Goal: Information Seeking & Learning: Check status

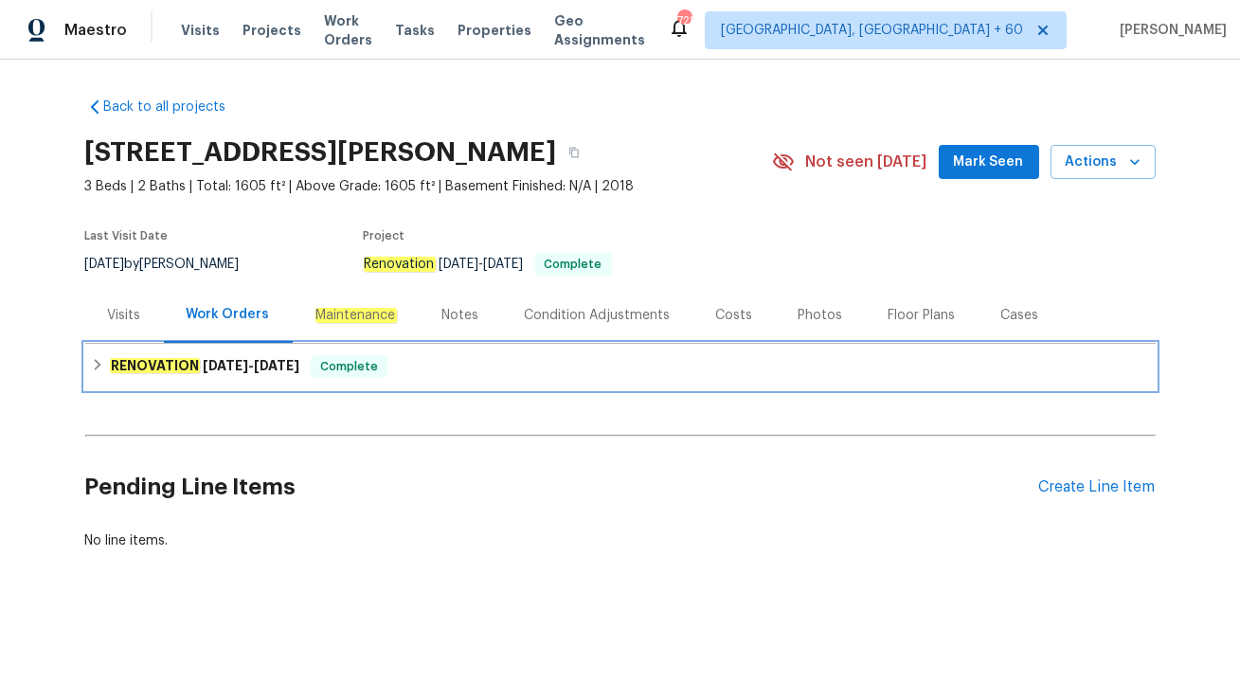
click at [401, 370] on div "RENOVATION 9/9/25 - 9/13/25 Complete" at bounding box center [620, 366] width 1059 height 23
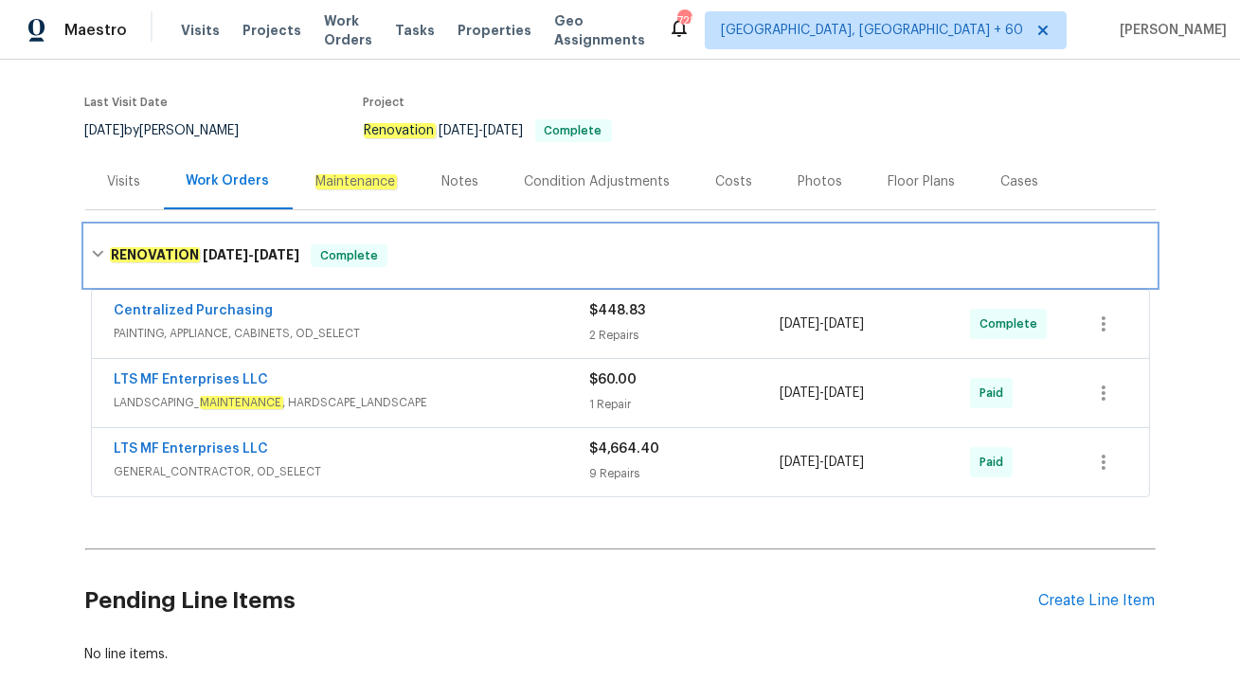
scroll to position [156, 0]
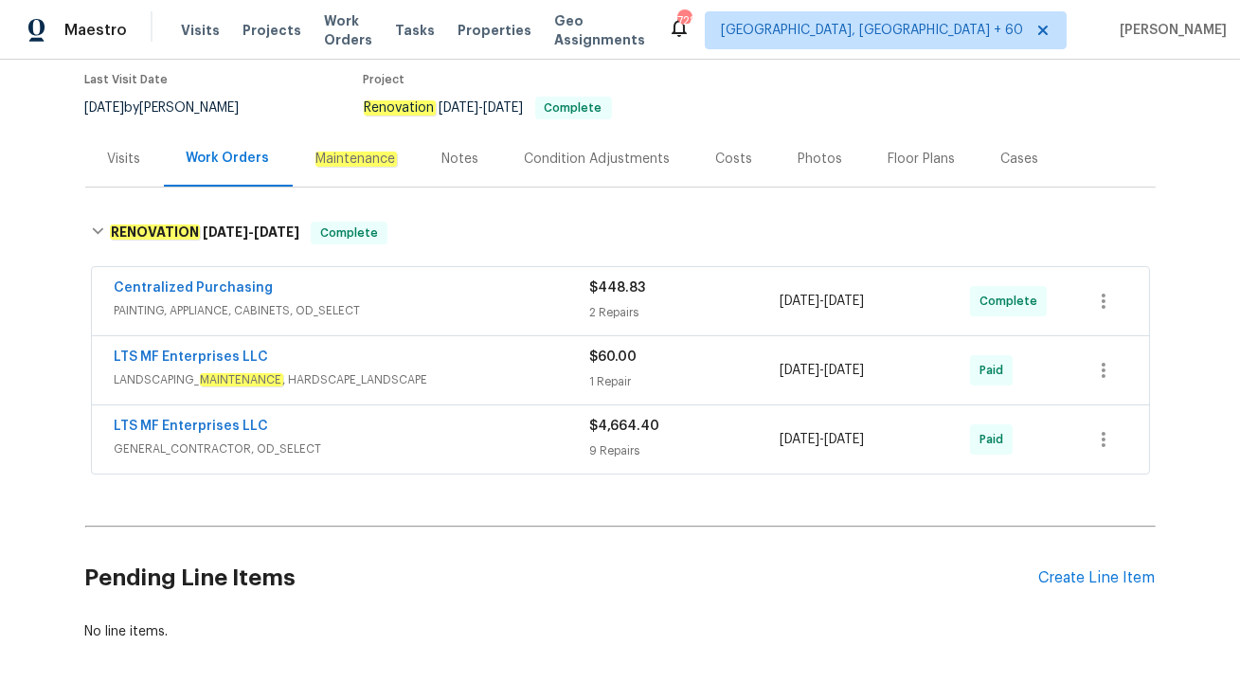
click at [409, 449] on span "GENERAL_CONTRACTOR, OD_SELECT" at bounding box center [352, 449] width 475 height 19
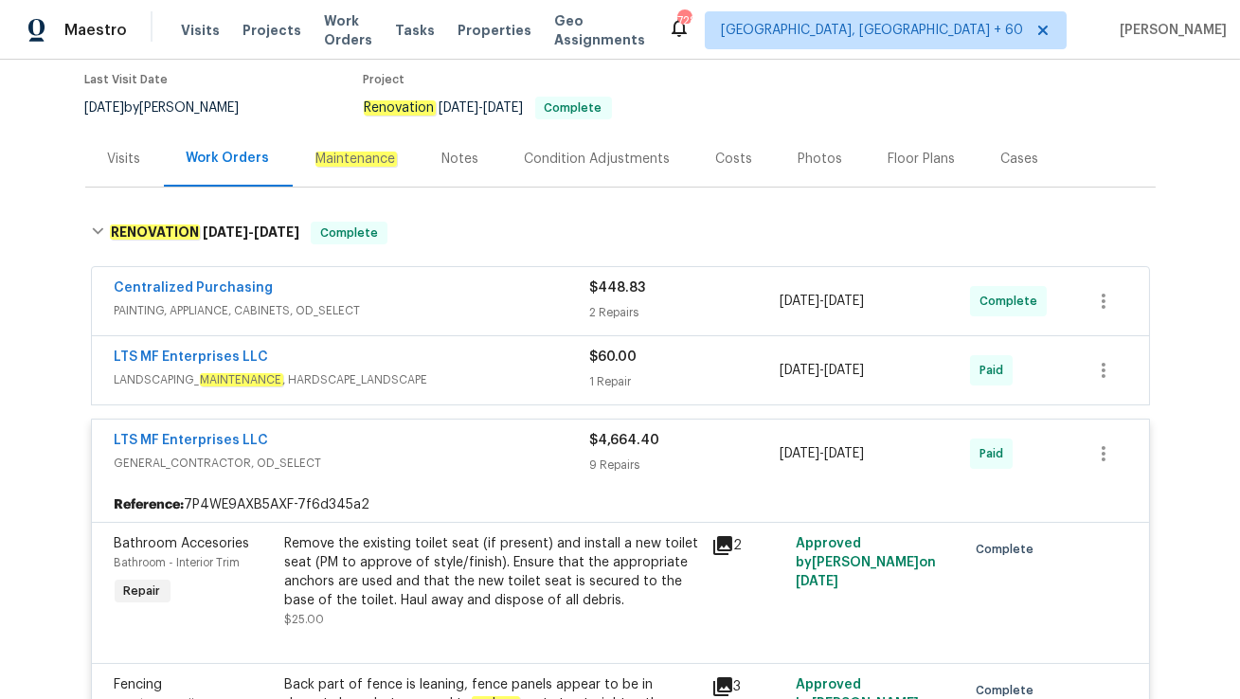
click at [448, 358] on div "LTS MF Enterprises LLC" at bounding box center [352, 359] width 475 height 23
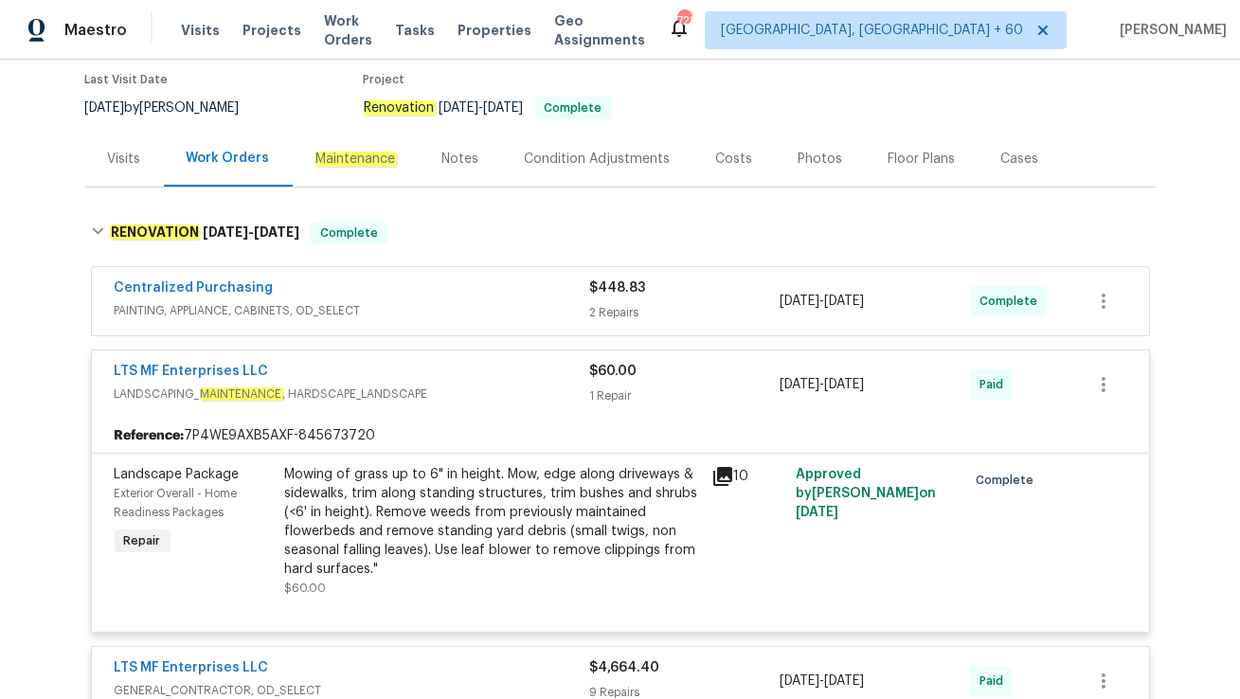
click at [360, 286] on div "Centralized Purchasing" at bounding box center [352, 289] width 475 height 23
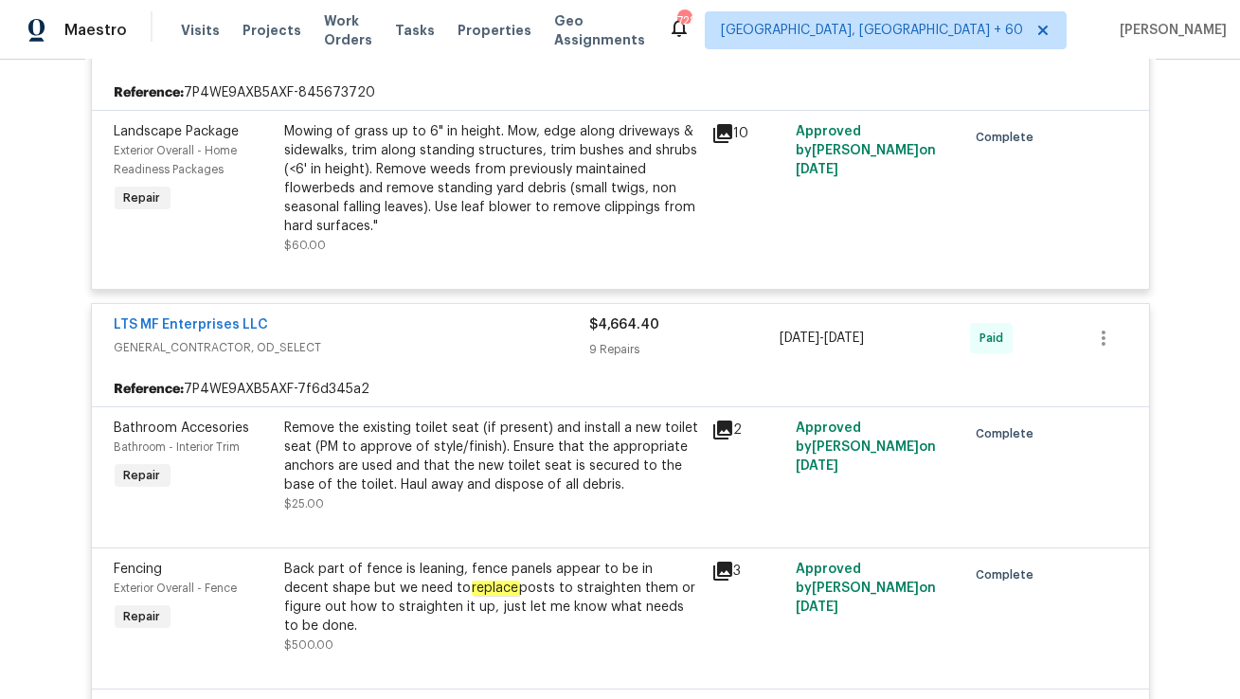
scroll to position [783, 0]
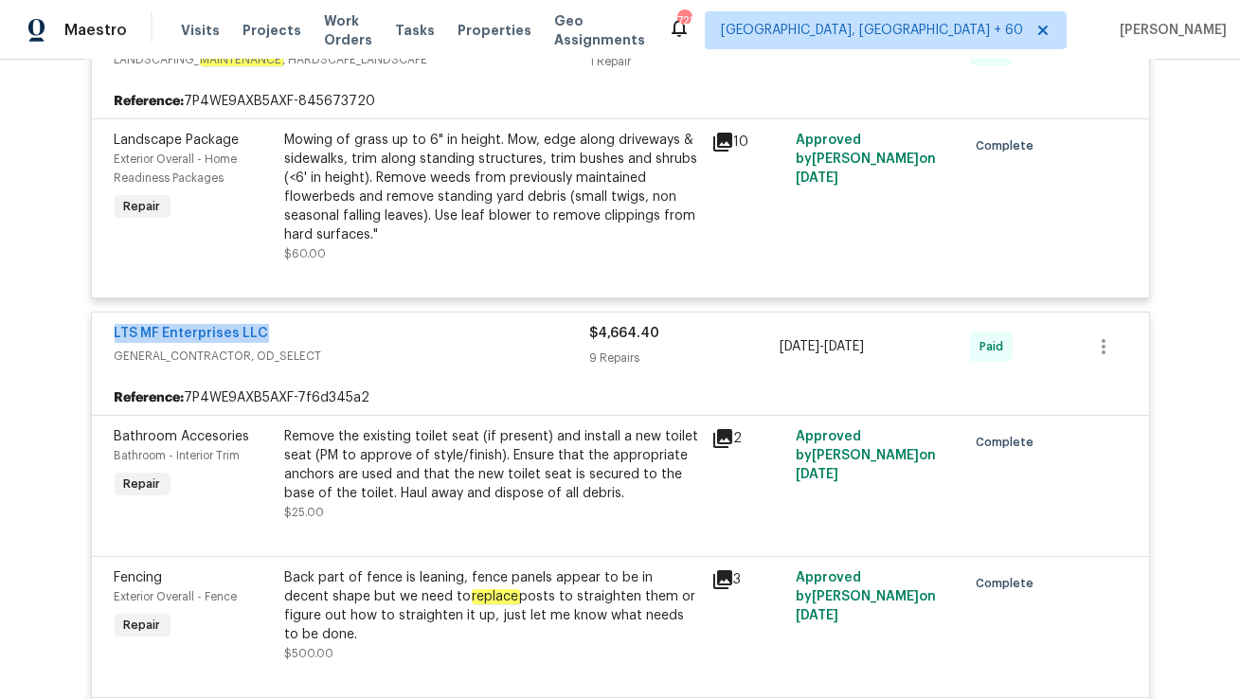
drag, startPoint x: 106, startPoint y: 330, endPoint x: 332, endPoint y: 329, distance: 225.4
click at [332, 330] on div "LTS MF Enterprises LLC GENERAL_CONTRACTOR, OD_SELECT $4,664.40 9 Repairs 9/9/20…" at bounding box center [620, 347] width 1057 height 68
copy link "LTS MF Enterprises LLC"
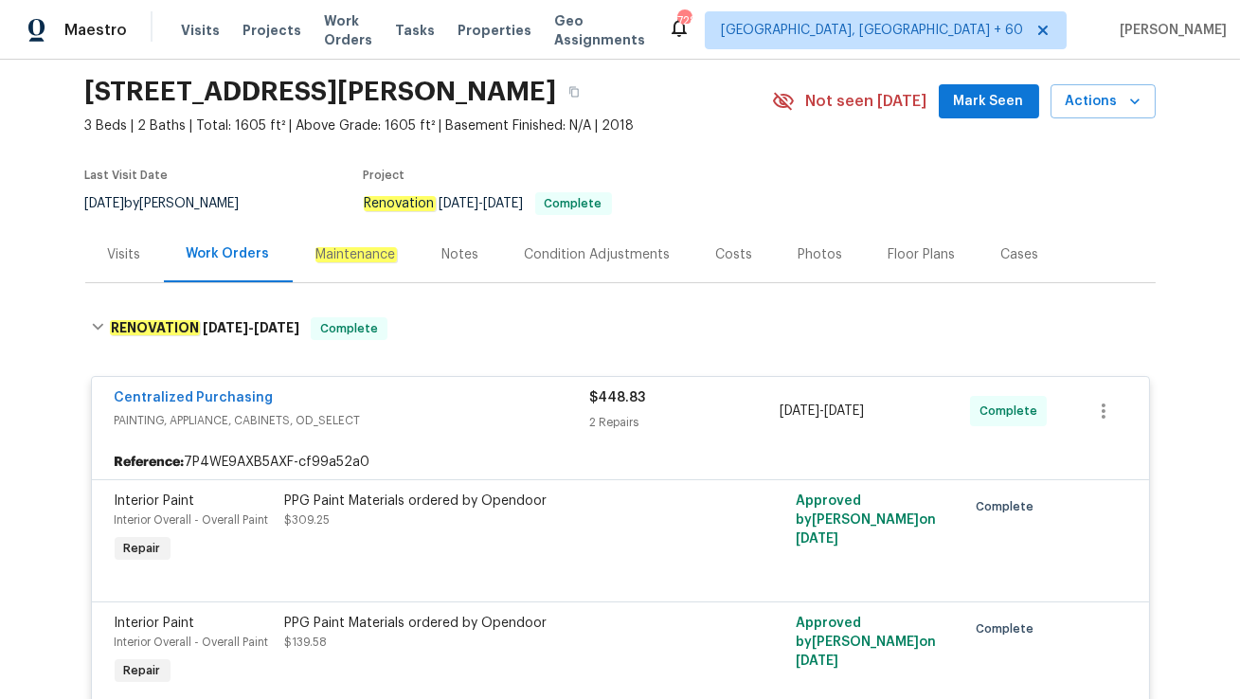
scroll to position [0, 0]
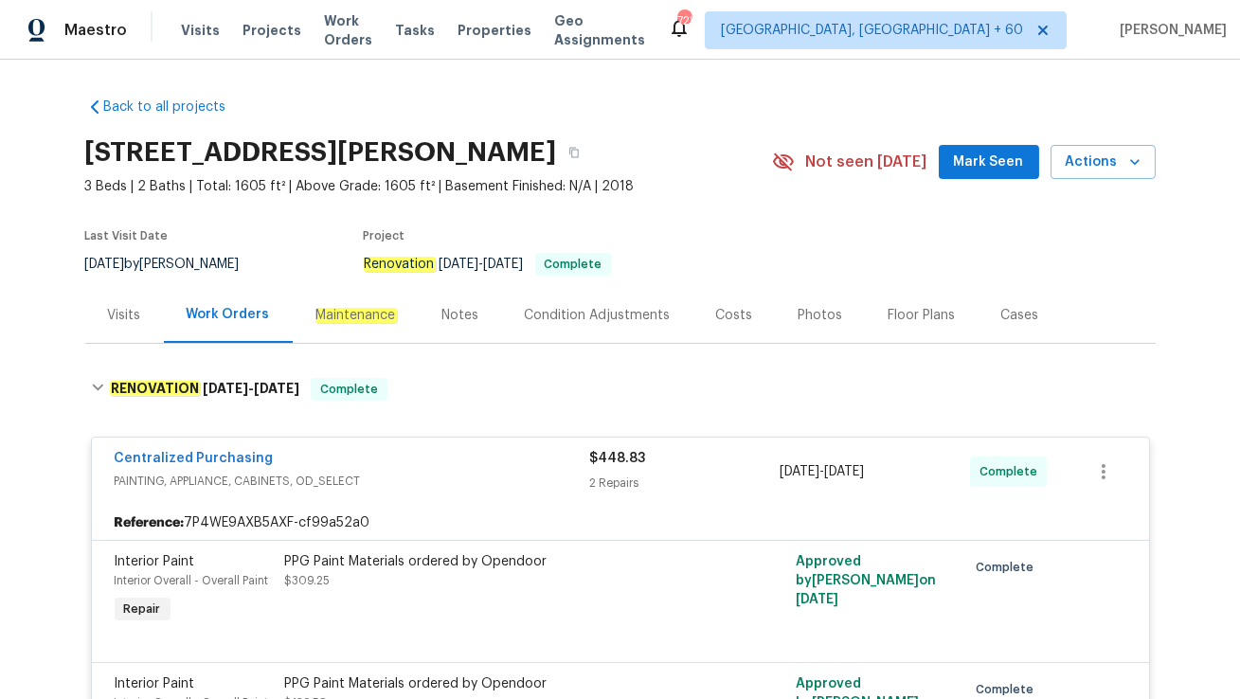
click at [120, 329] on div "Visits" at bounding box center [124, 315] width 79 height 56
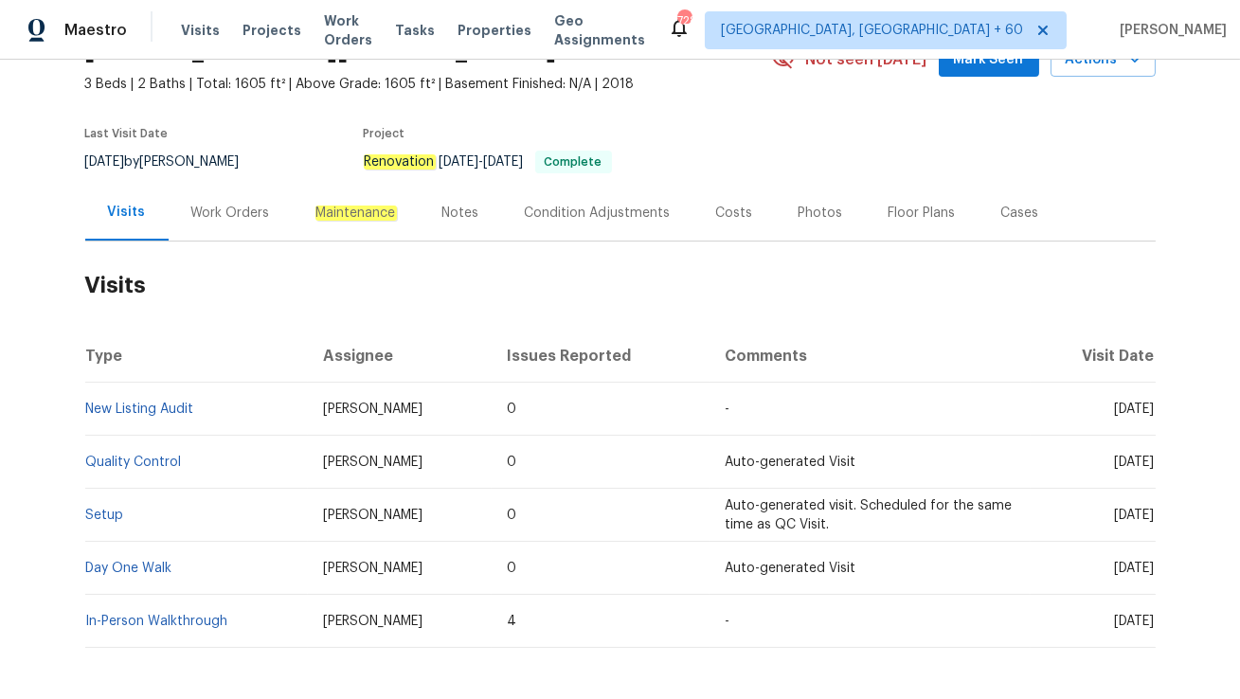
scroll to position [126, 0]
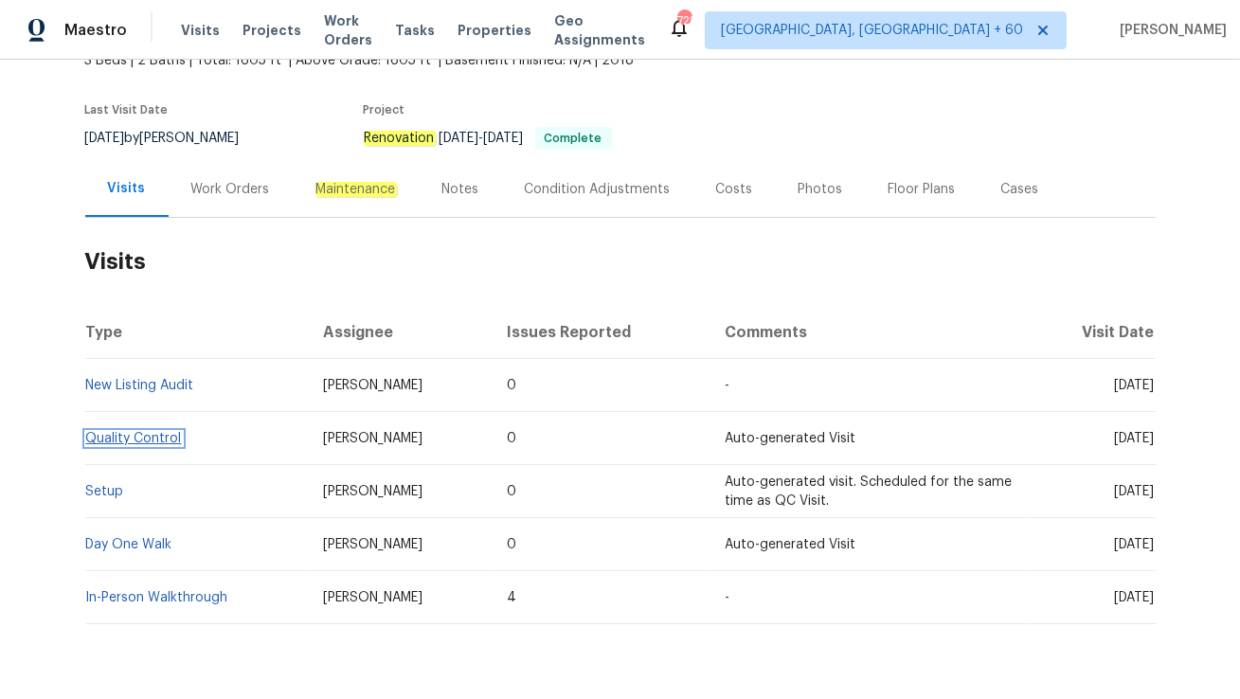
click at [161, 432] on link "Quality Control" at bounding box center [134, 438] width 96 height 13
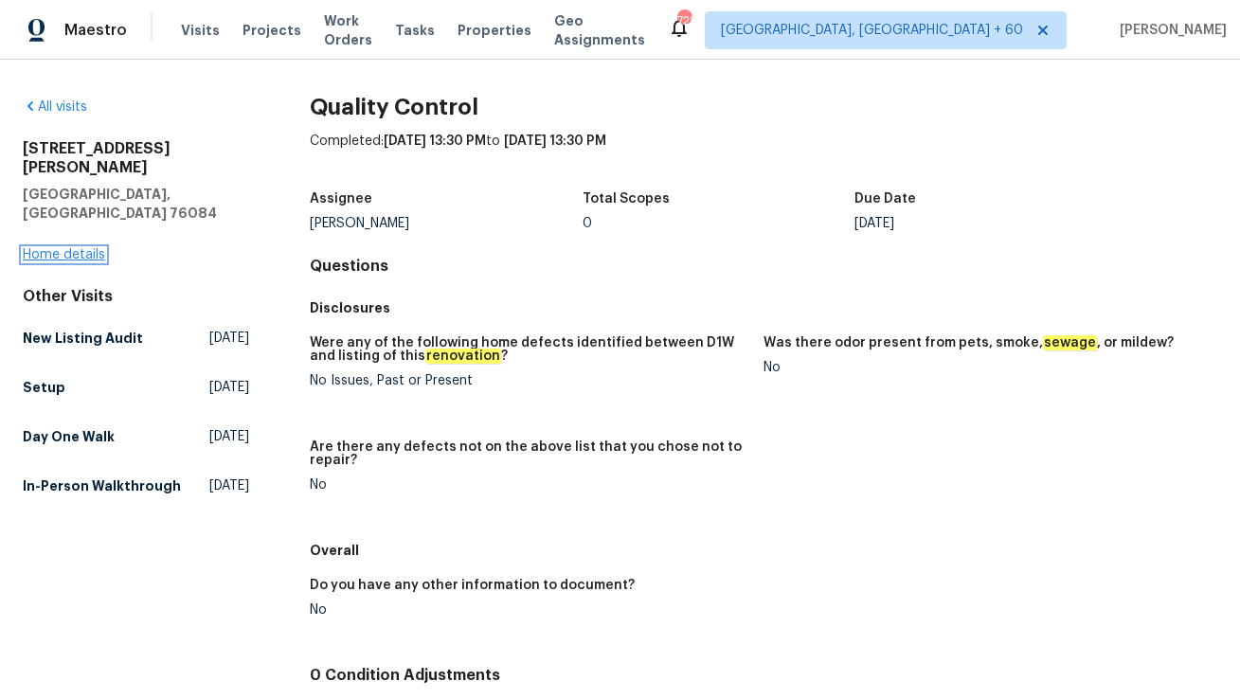
click at [56, 248] on link "Home details" at bounding box center [64, 254] width 82 height 13
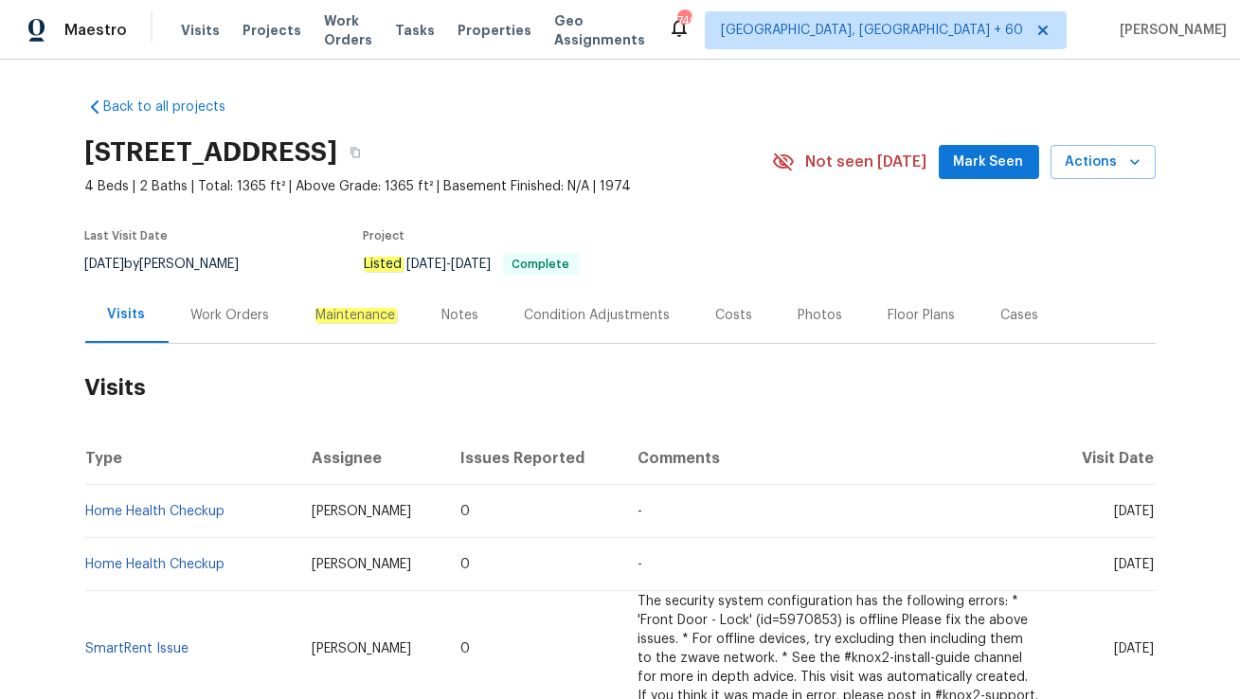
click at [222, 329] on div "Work Orders" at bounding box center [231, 315] width 124 height 56
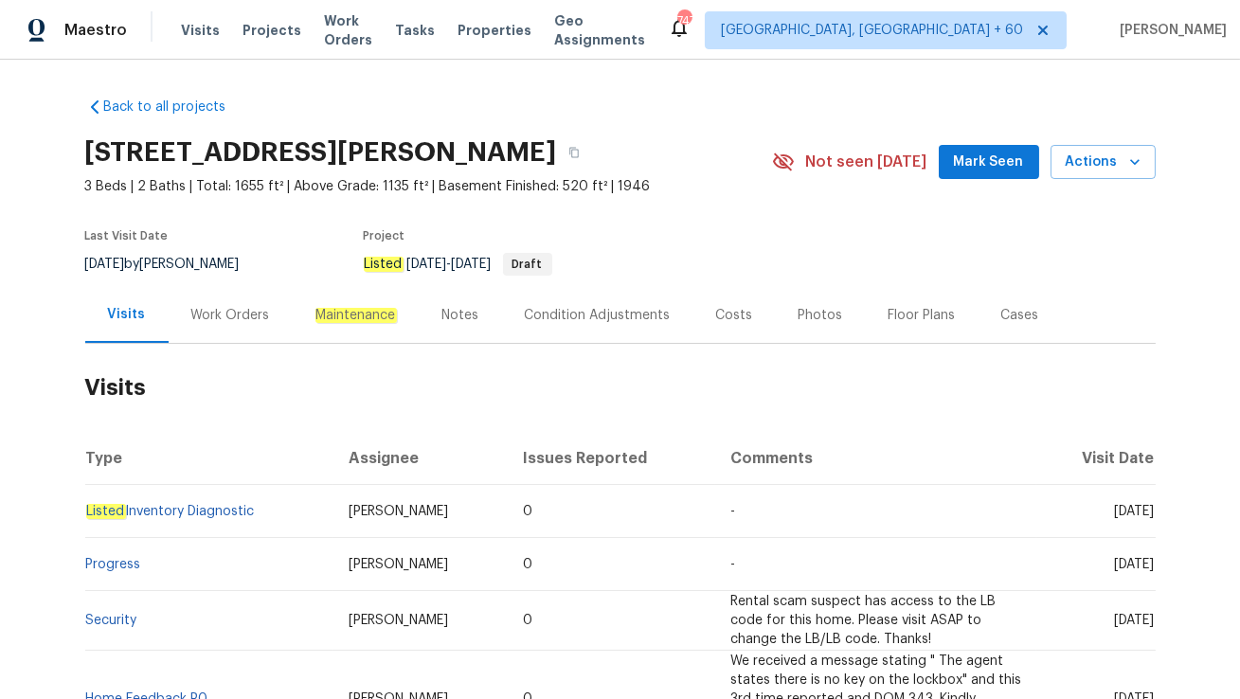
click at [236, 313] on div "Work Orders" at bounding box center [230, 315] width 79 height 19
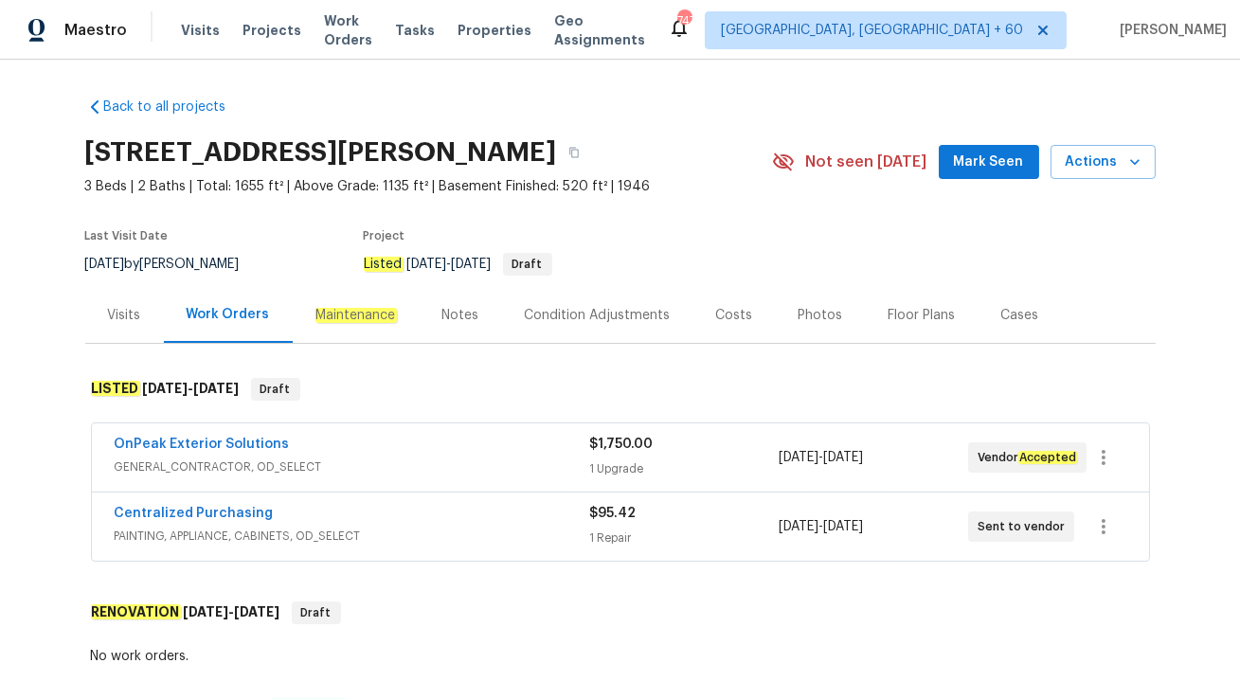
click at [399, 559] on div "Centralized Purchasing PAINTING, APPLIANCE, CABINETS, OD_SELECT $95.42 1 Repair…" at bounding box center [620, 527] width 1057 height 68
click at [408, 523] on div "Centralized Purchasing" at bounding box center [352, 515] width 475 height 23
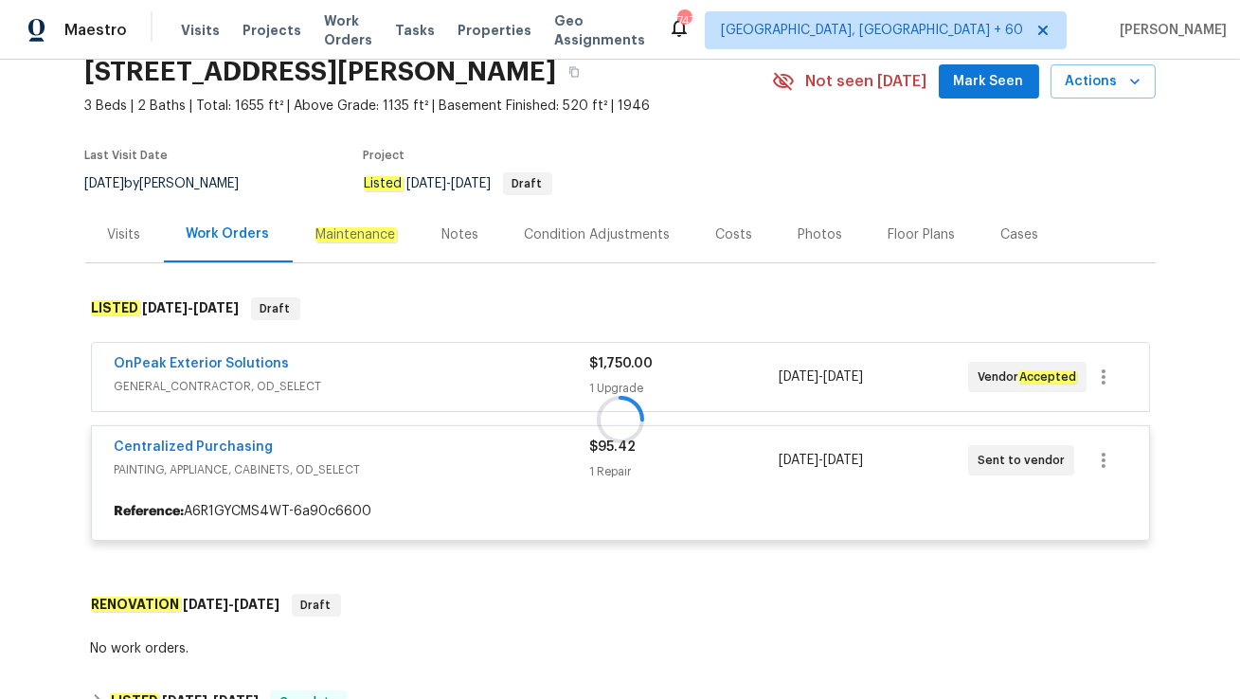
scroll to position [99, 0]
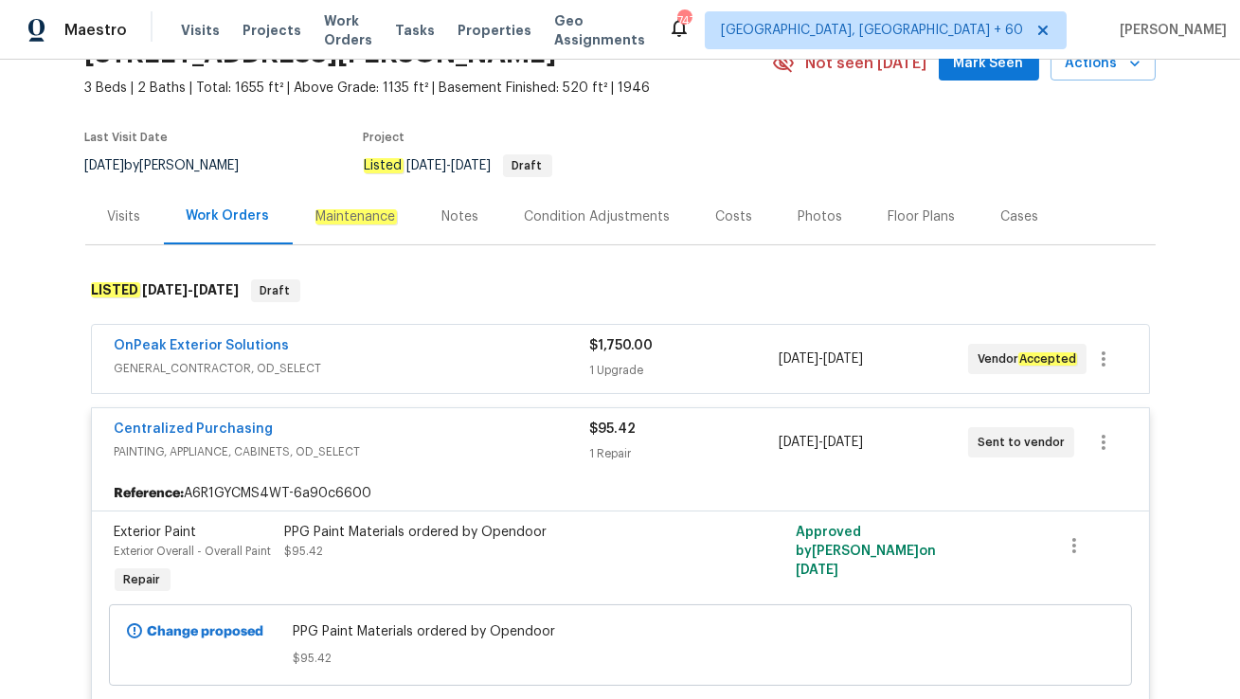
click at [423, 355] on div "OnPeak Exterior Solutions" at bounding box center [352, 347] width 475 height 23
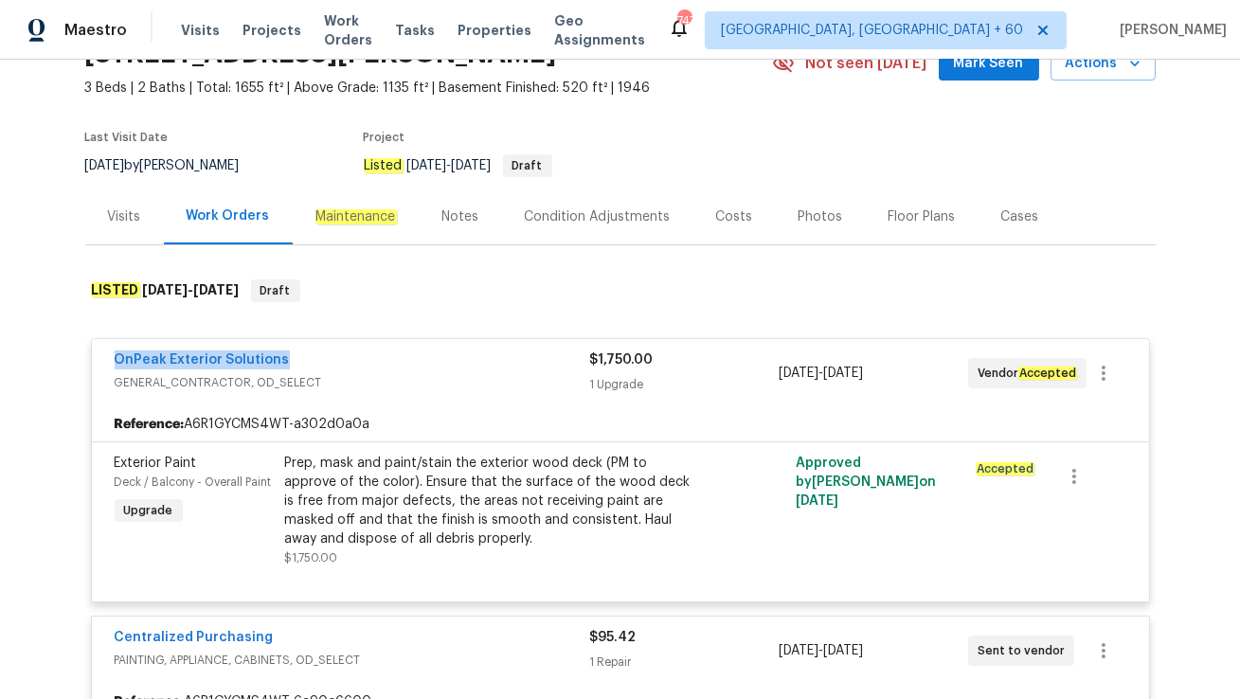
drag, startPoint x: 102, startPoint y: 357, endPoint x: 326, endPoint y: 357, distance: 223.5
click at [326, 357] on div "OnPeak Exterior Solutions GENERAL_CONTRACTOR, OD_SELECT $1,750.00 1 Upgrade 9/2…" at bounding box center [620, 373] width 1057 height 68
copy link "OnPeak Exterior Solutions"
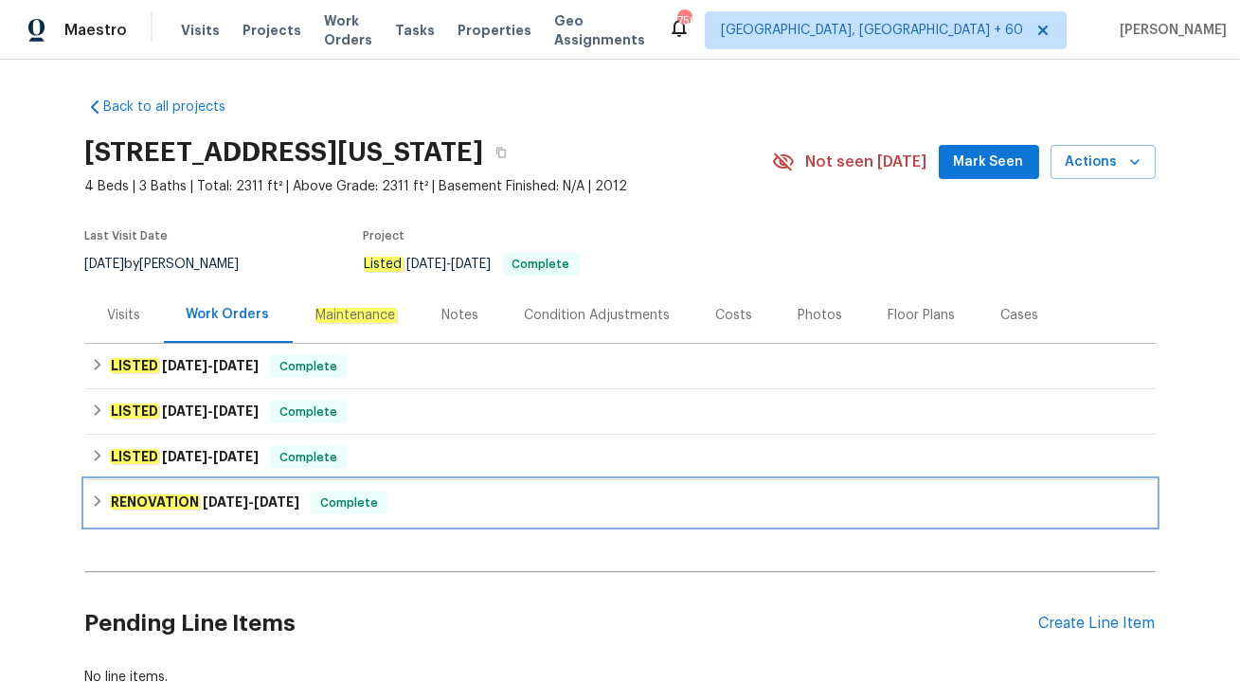
click at [389, 496] on div "RENOVATION 3/3/25 - 3/10/25 Complete" at bounding box center [620, 503] width 1059 height 23
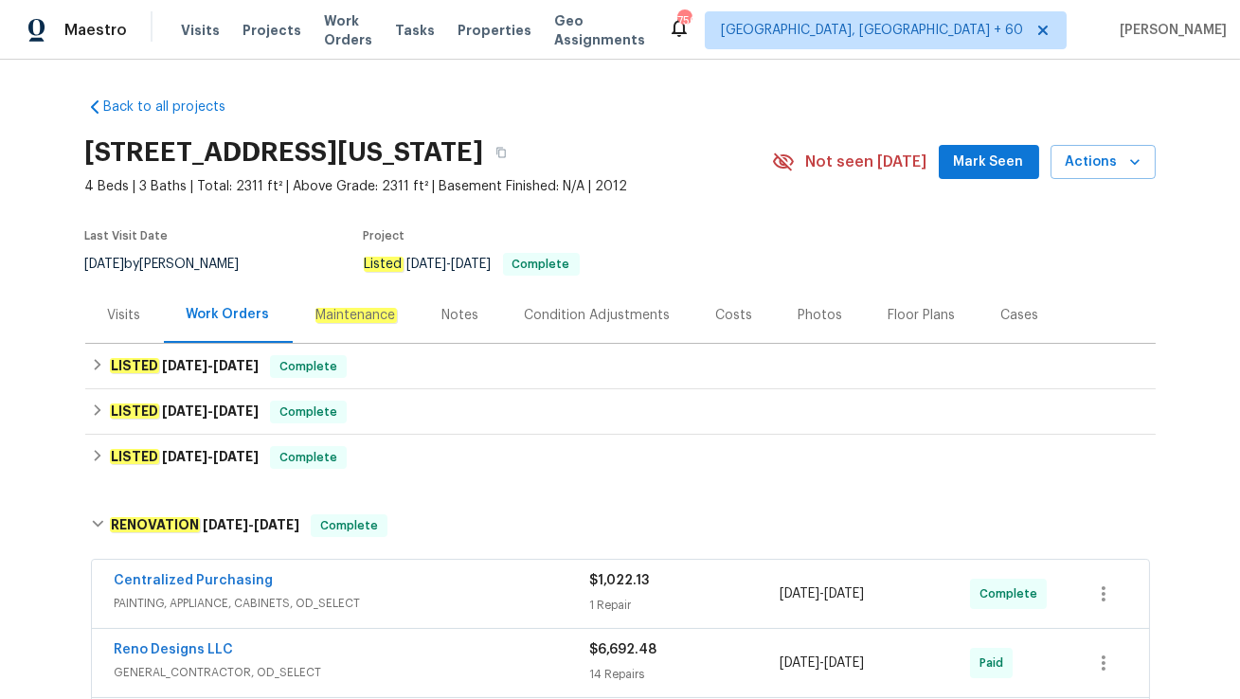
click at [130, 316] on div "Visits" at bounding box center [124, 315] width 33 height 19
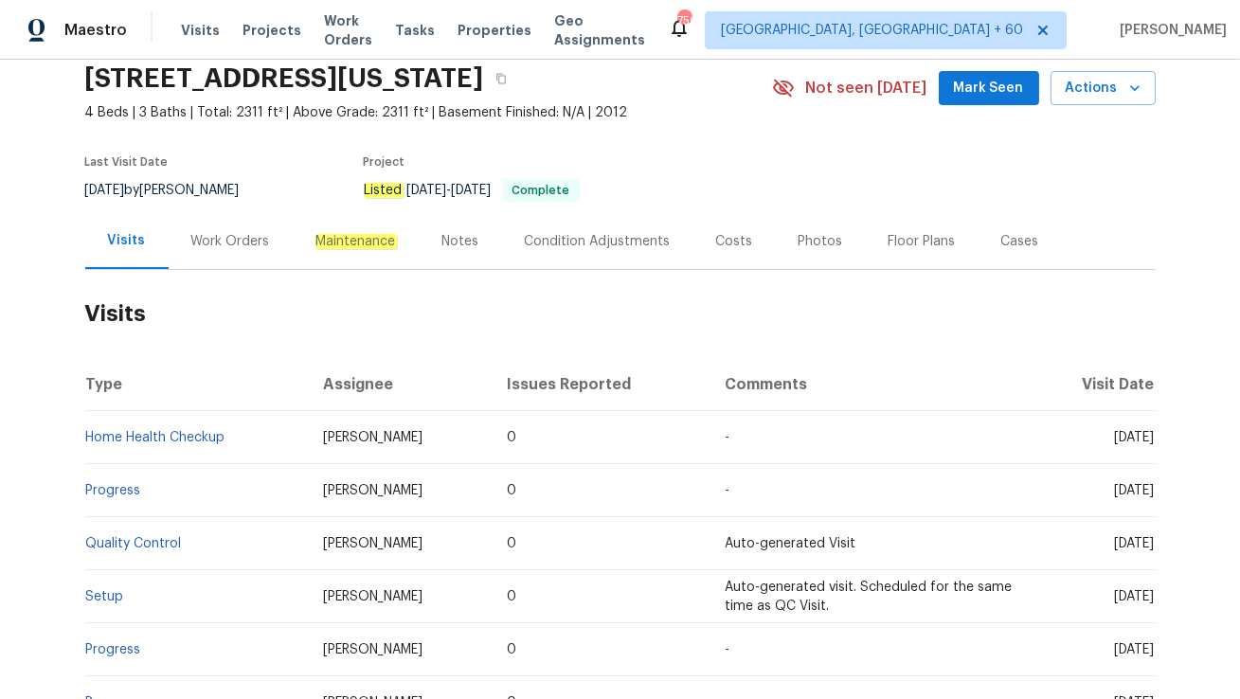
scroll to position [77, 0]
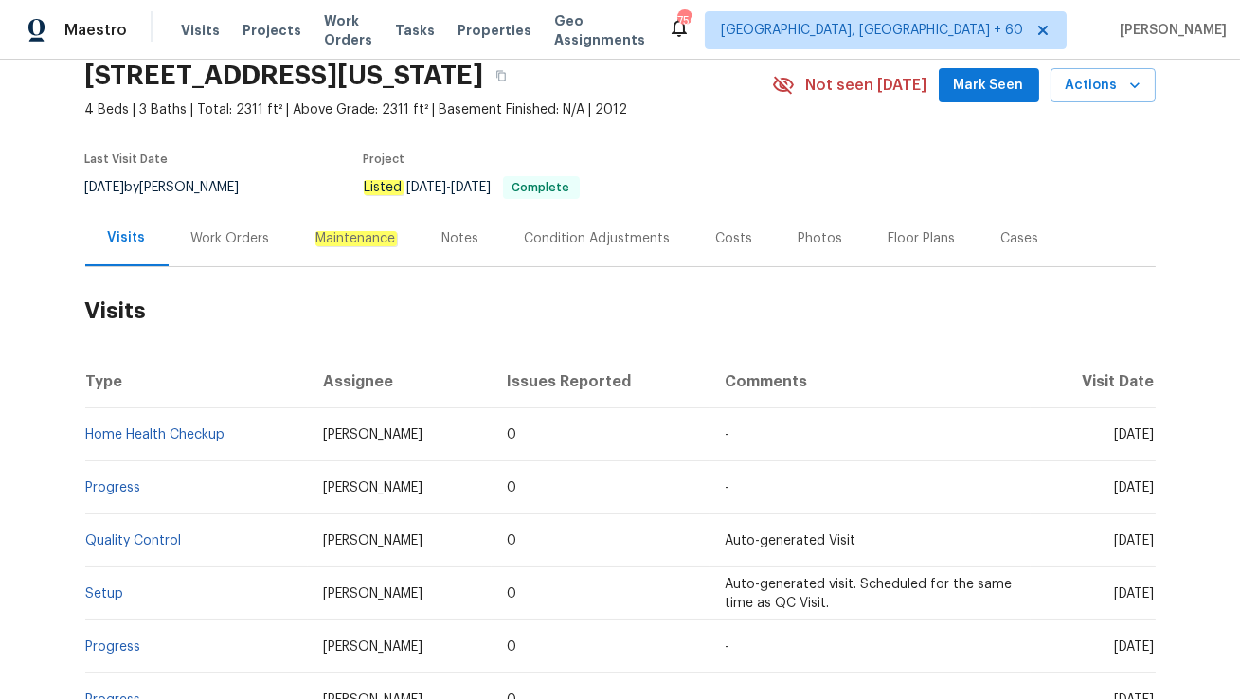
click at [202, 238] on div "Work Orders" at bounding box center [230, 238] width 79 height 19
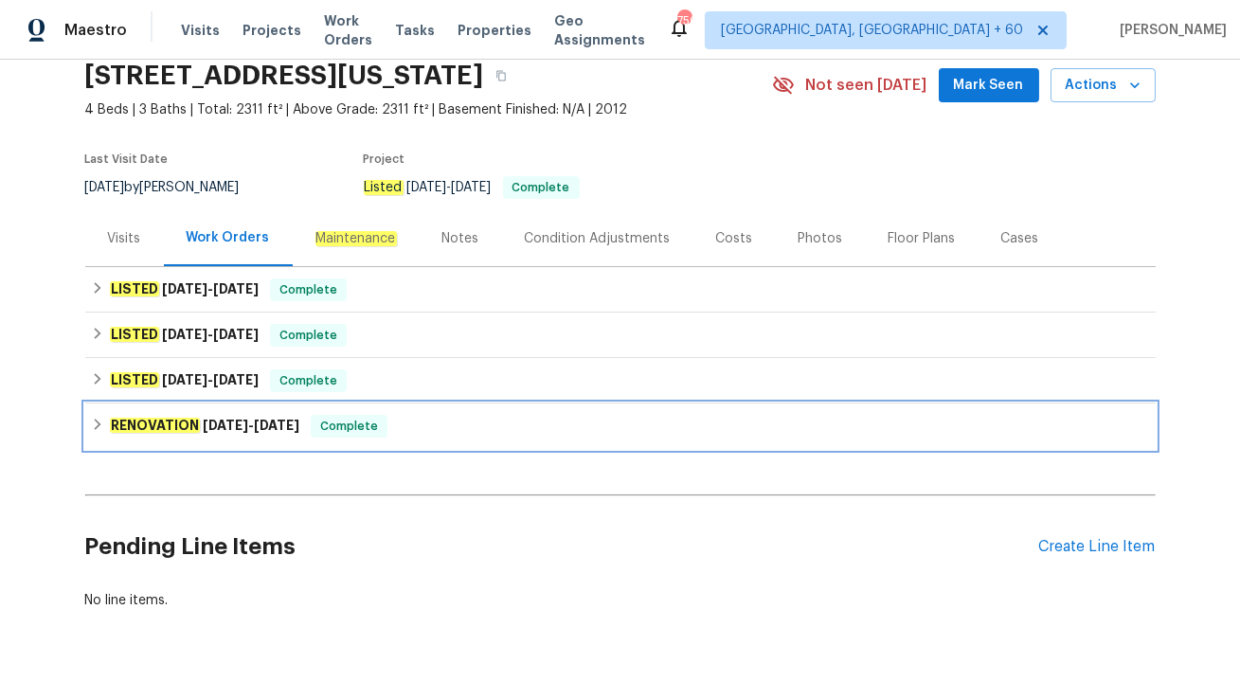
click at [306, 422] on div "RENOVATION 3/3/25 - 3/10/25 Complete" at bounding box center [620, 426] width 1059 height 23
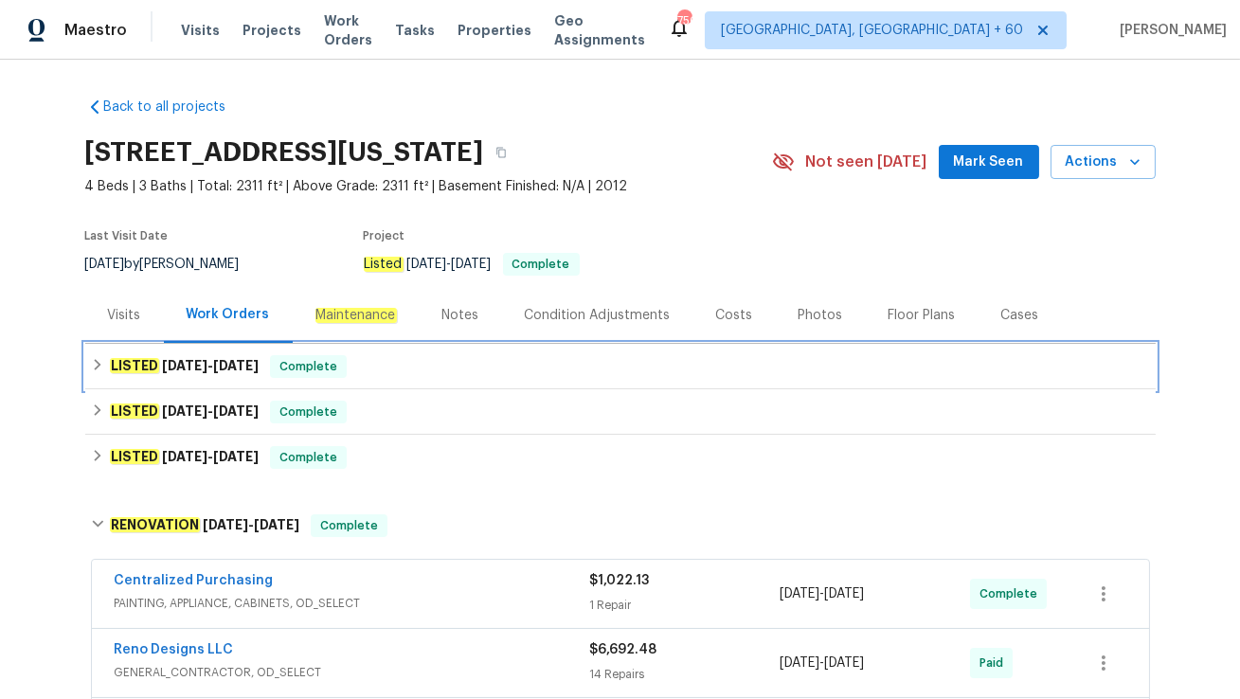
click at [362, 370] on div "LISTED 9/15/25 - 9/19/25 Complete" at bounding box center [620, 366] width 1059 height 23
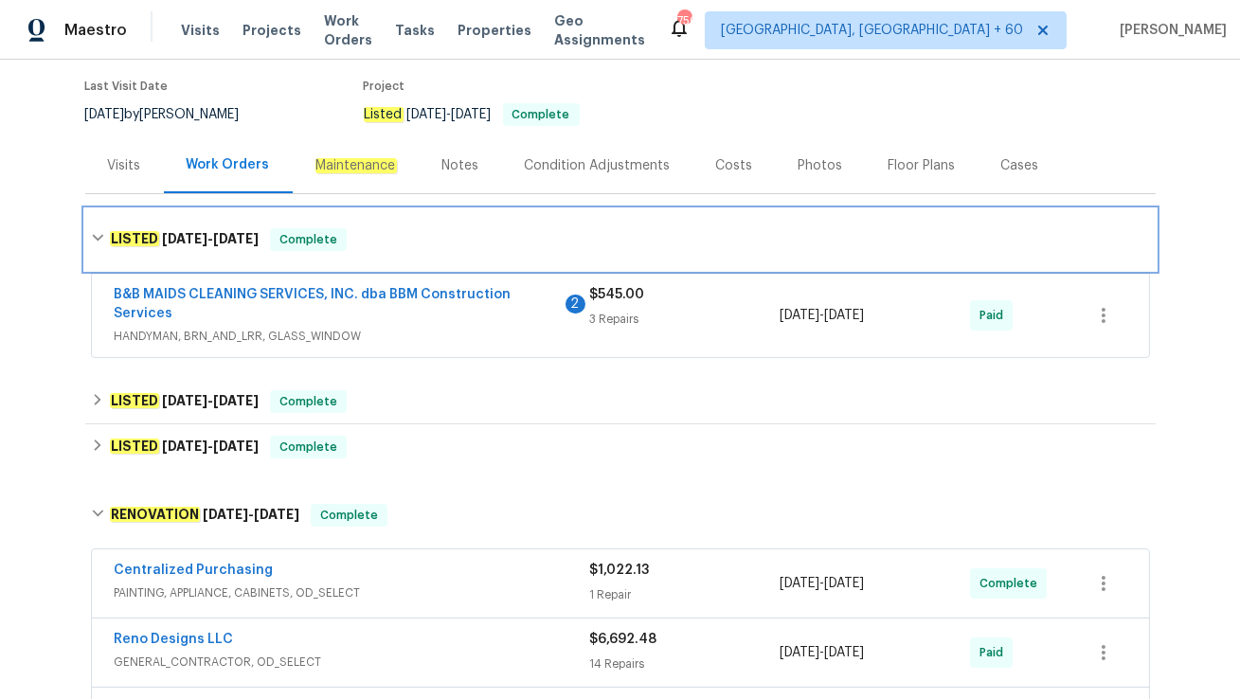
scroll to position [201, 0]
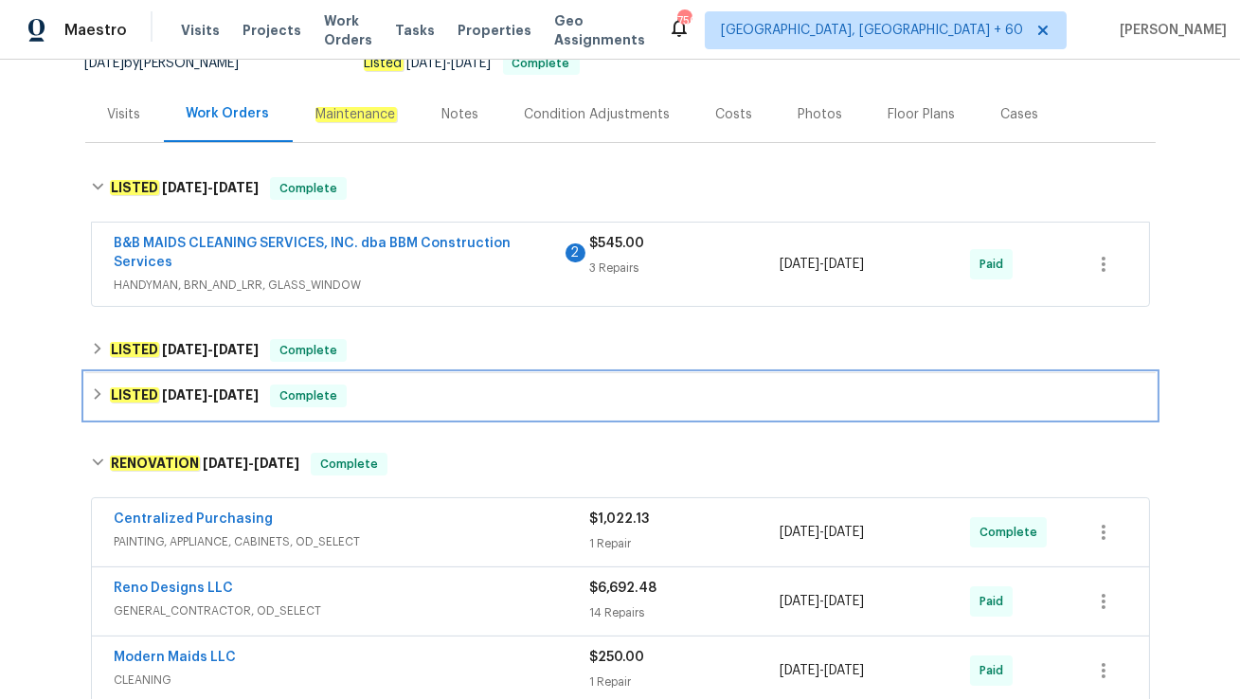
click at [415, 406] on div "LISTED 3/16/25 - 3/18/25 Complete" at bounding box center [620, 395] width 1070 height 45
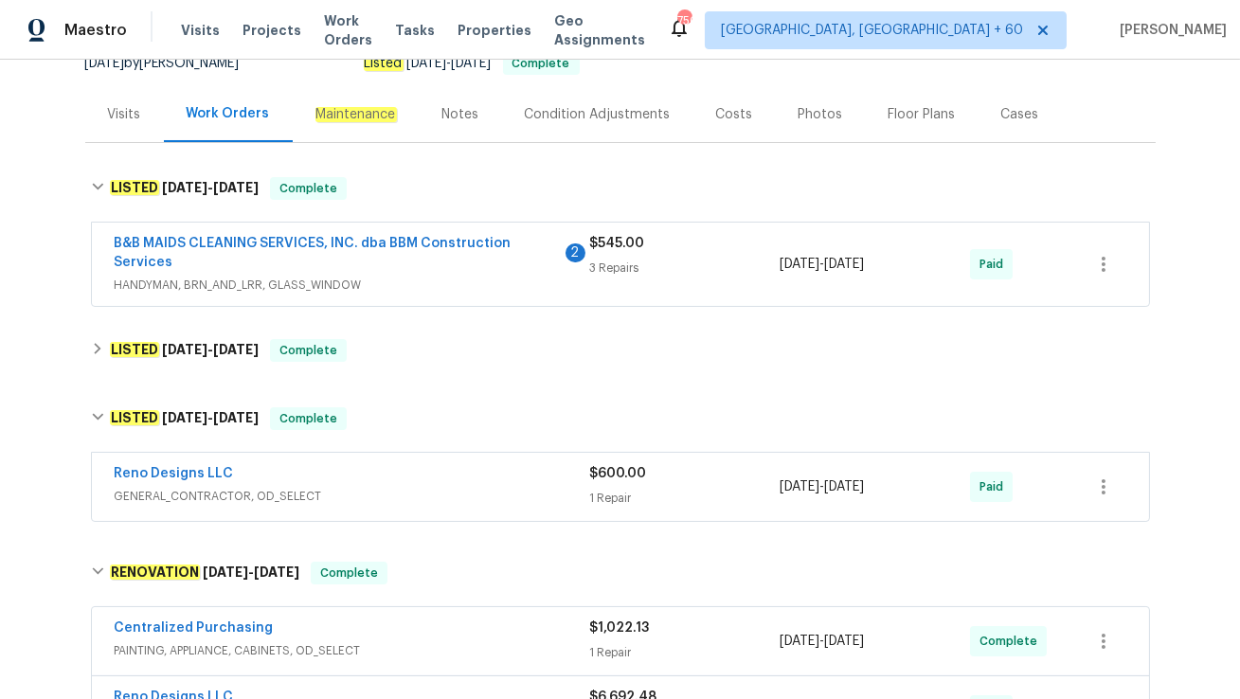
click at [374, 488] on span "GENERAL_CONTRACTOR, OD_SELECT" at bounding box center [352, 496] width 475 height 19
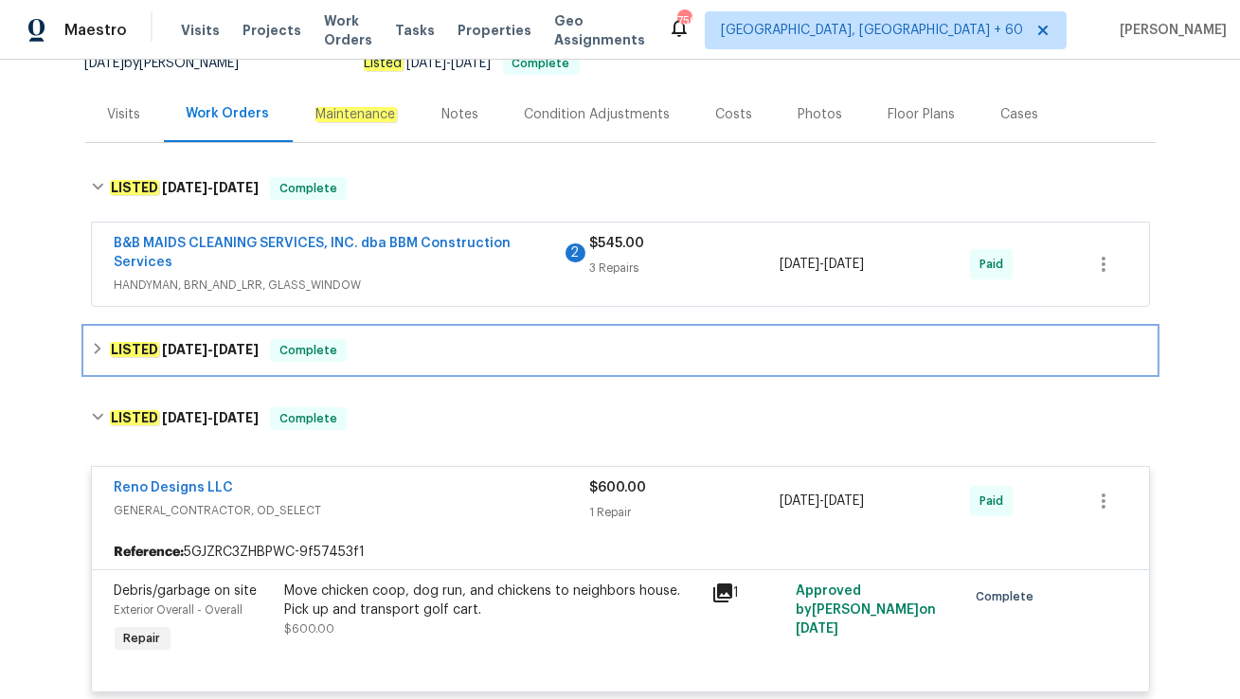
click at [405, 360] on div "LISTED 6/7/25 - 7/21/25 Complete" at bounding box center [620, 350] width 1059 height 23
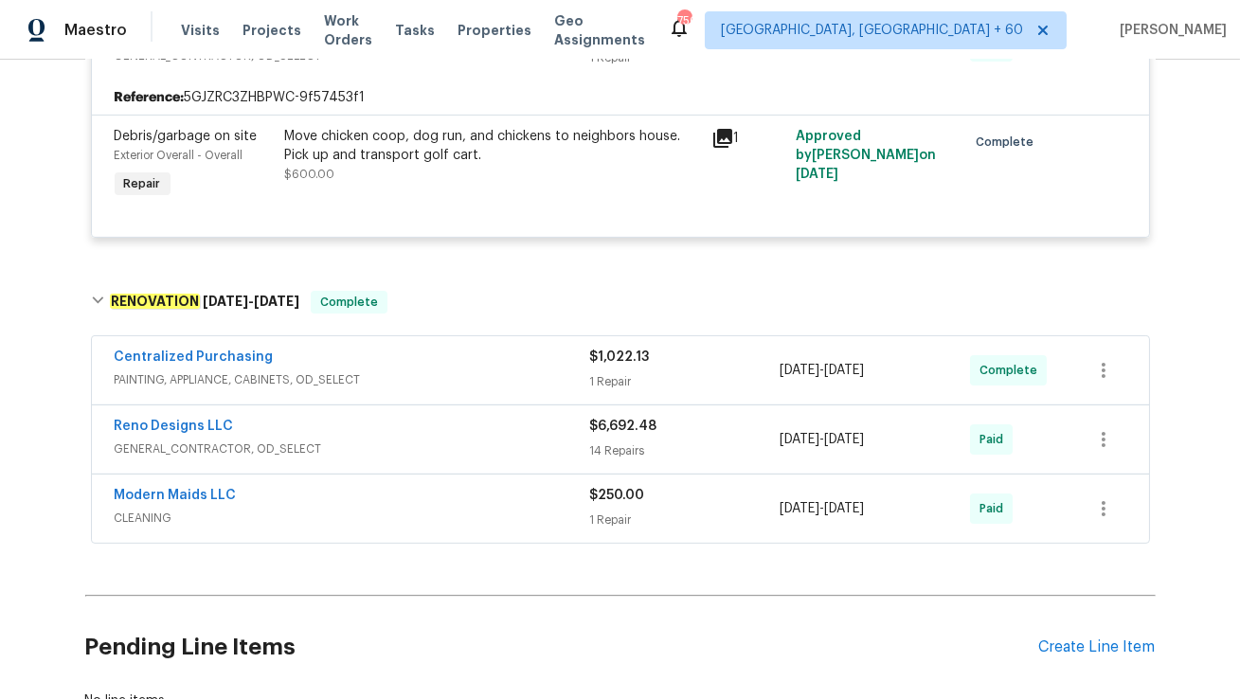
scroll to position [958, 0]
drag, startPoint x: 106, startPoint y: 487, endPoint x: 316, endPoint y: 487, distance: 210.3
click at [316, 487] on div "Modern Maids LLC CLEANING $250.00 1 Repair 3/3/2025 - 3/10/2025 Paid" at bounding box center [620, 508] width 1057 height 68
copy link "Modern Maids LLC"
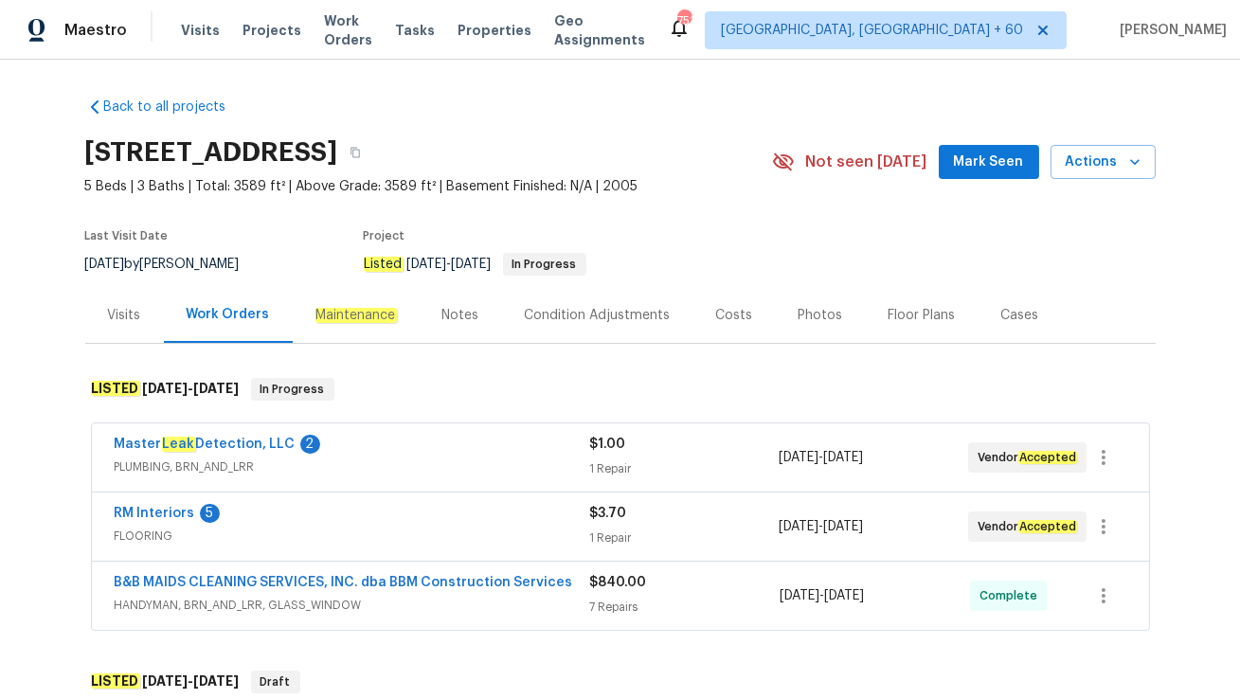
click at [114, 334] on div "Visits" at bounding box center [124, 315] width 79 height 56
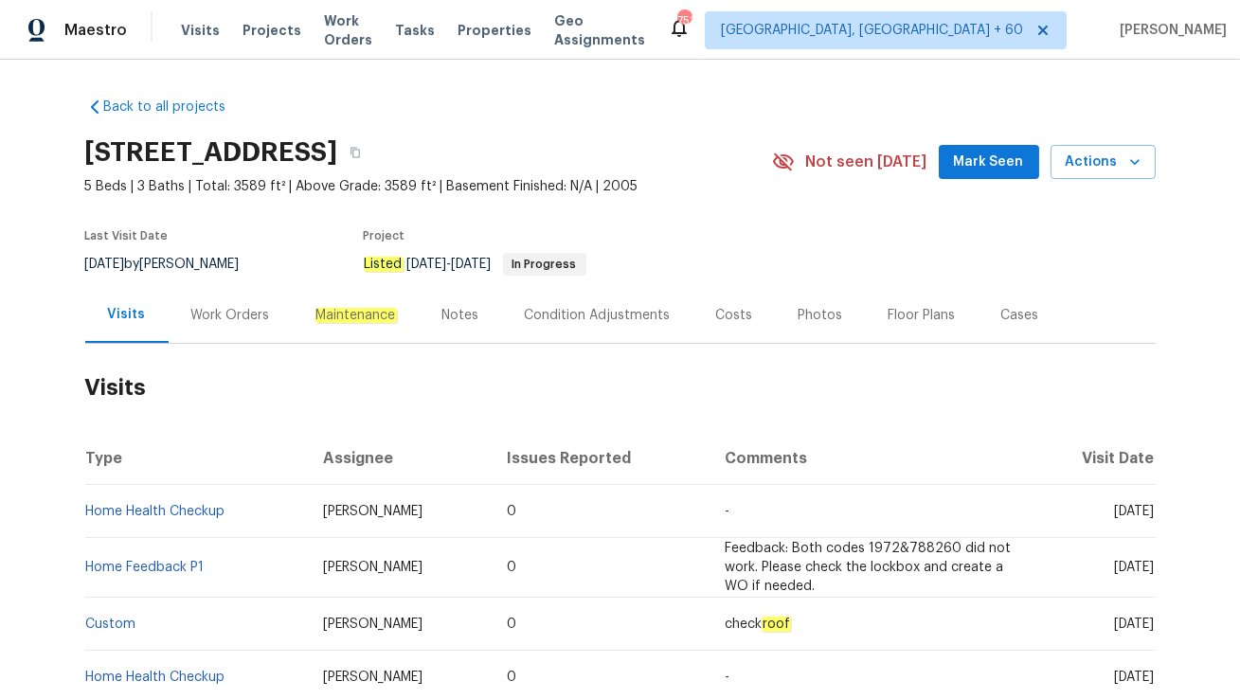
click at [223, 327] on div "Work Orders" at bounding box center [231, 315] width 124 height 56
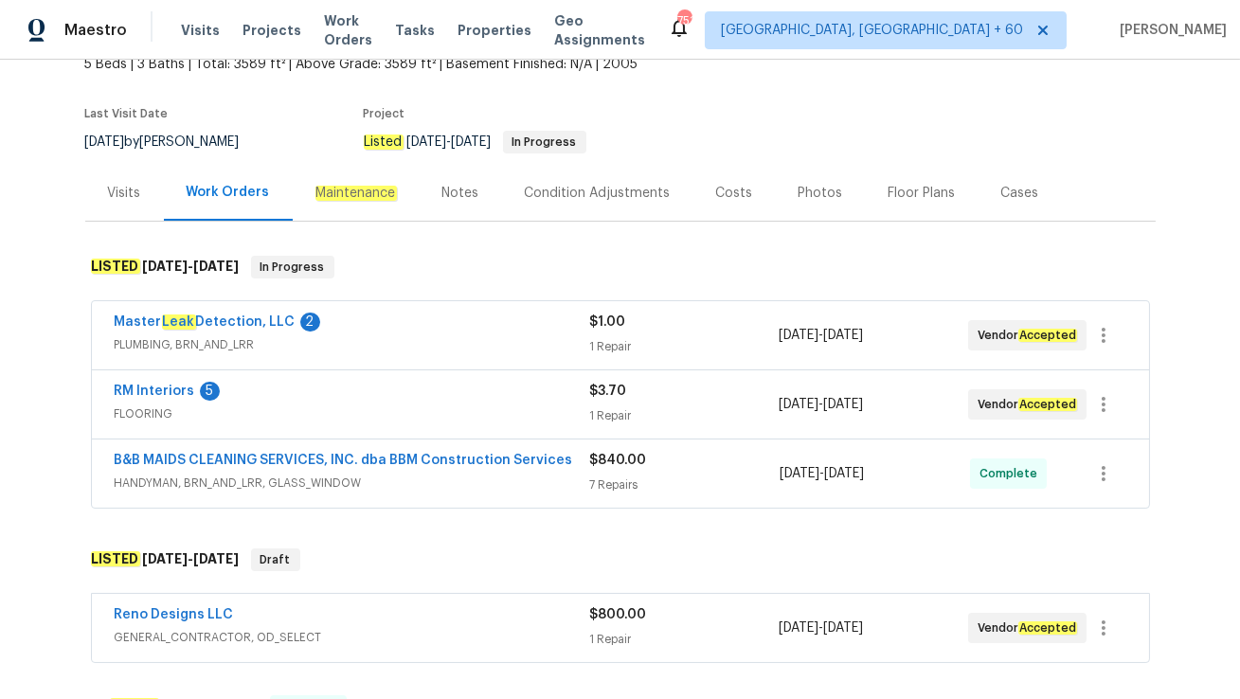
scroll to position [152, 0]
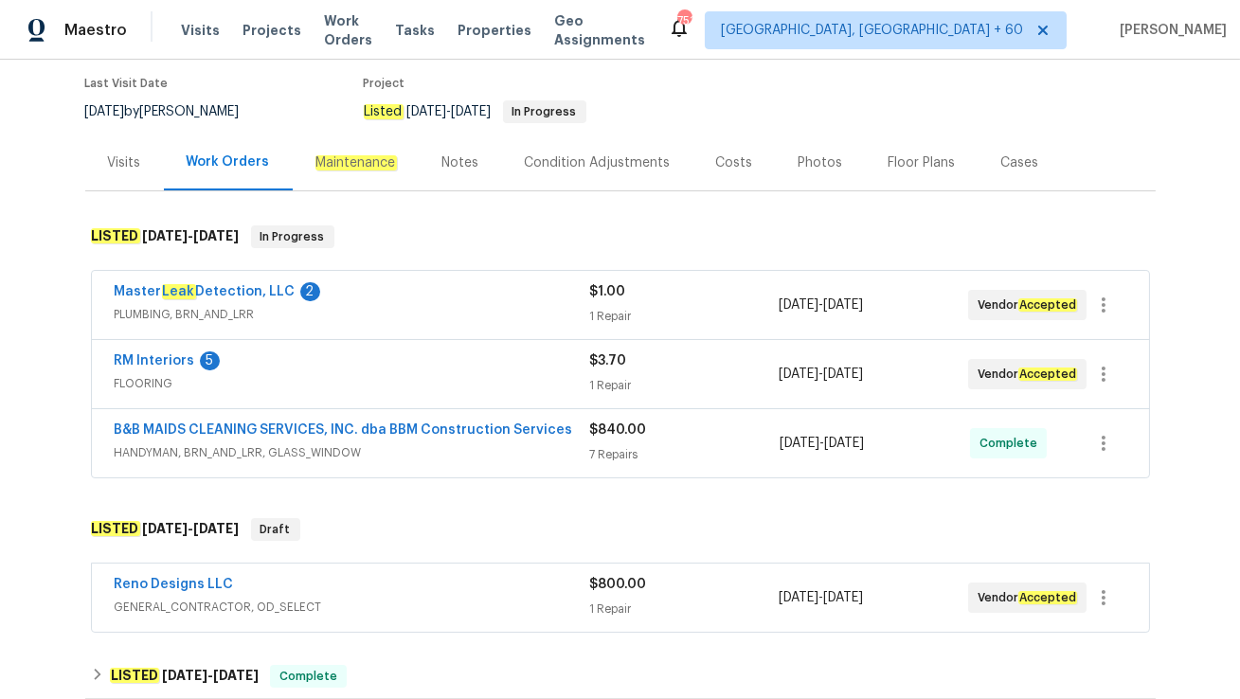
click at [403, 464] on div "B&B MAIDS CLEANING SERVICES, INC. dba BBM Construction Services HANDYMAN, BRN_A…" at bounding box center [620, 443] width 1057 height 68
click at [406, 606] on span "GENERAL_CONTRACTOR, OD_SELECT" at bounding box center [352, 607] width 475 height 19
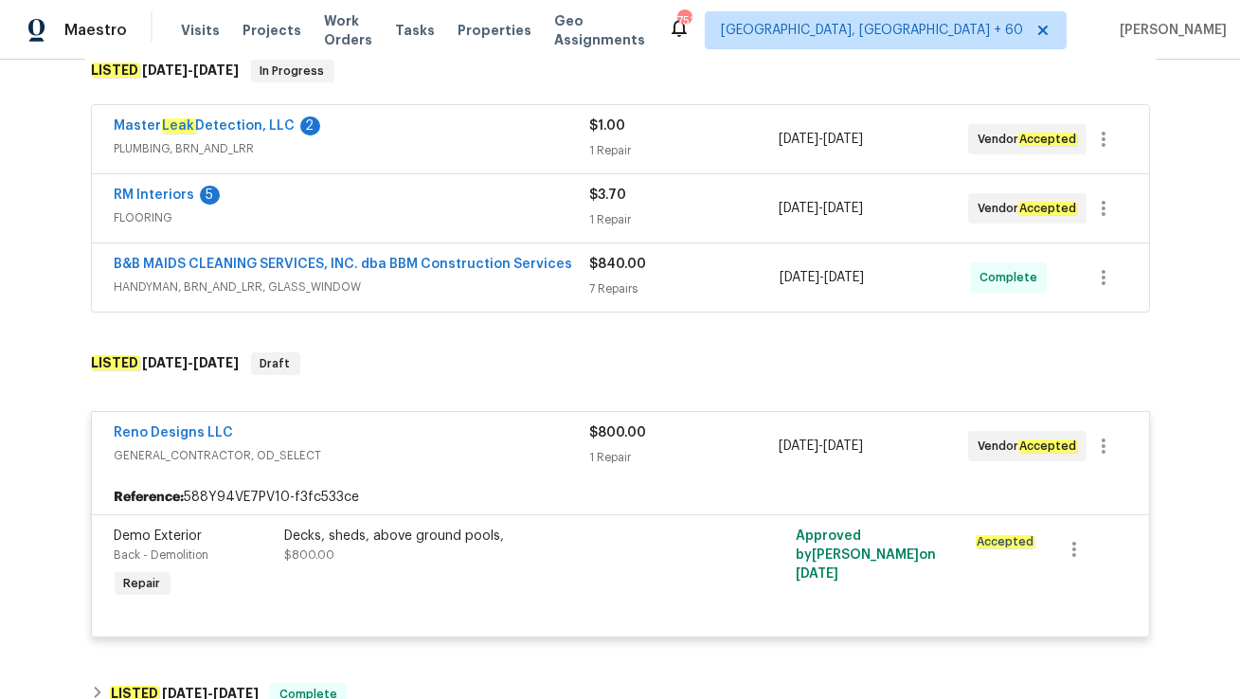
scroll to position [251, 0]
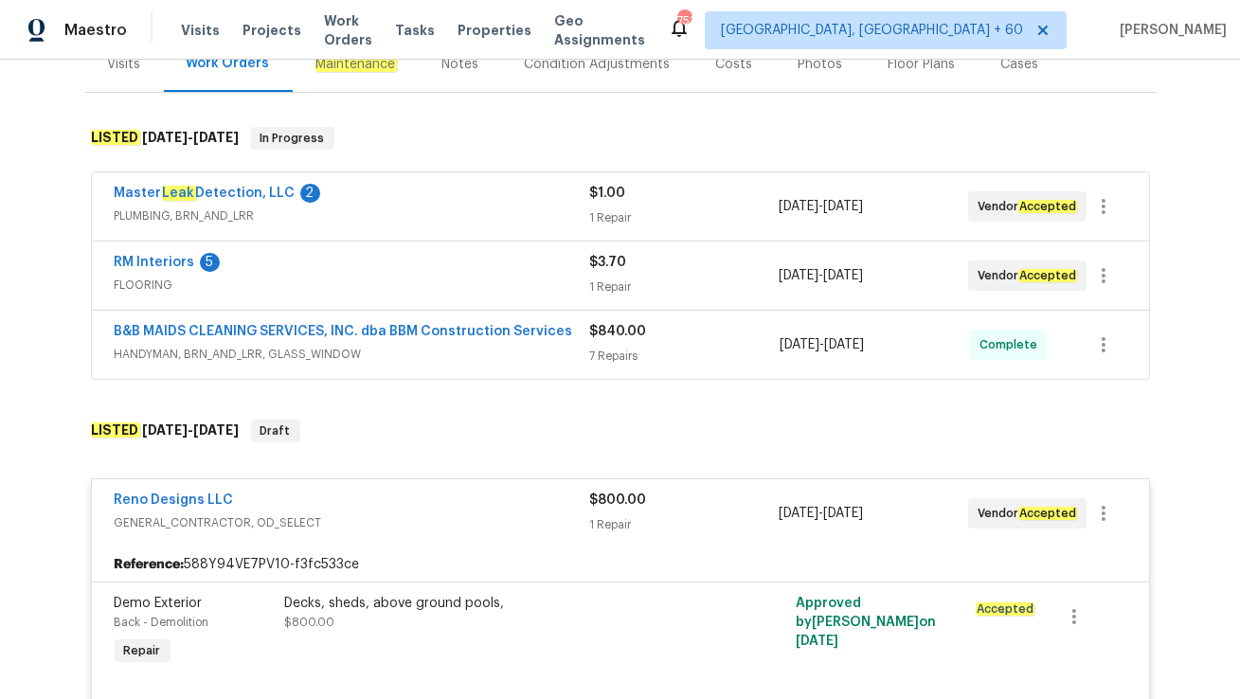
click at [396, 346] on span "HANDYMAN, BRN_AND_LRR, GLASS_WINDOW" at bounding box center [352, 354] width 475 height 19
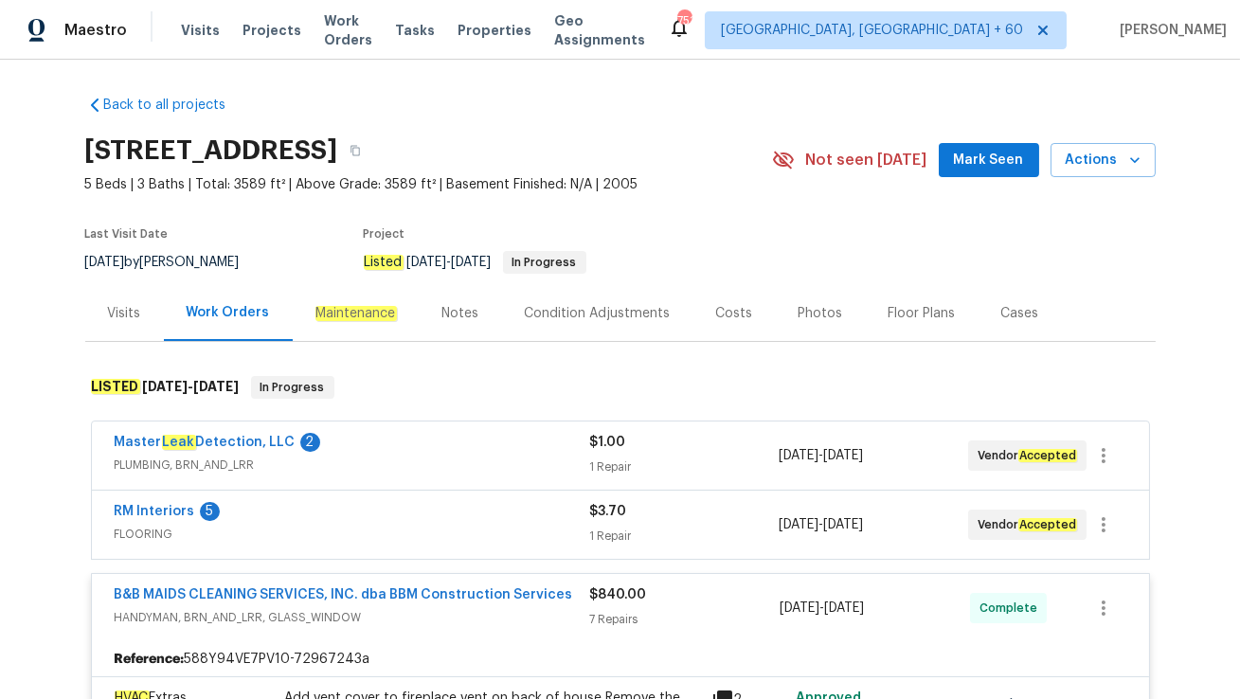
scroll to position [0, 0]
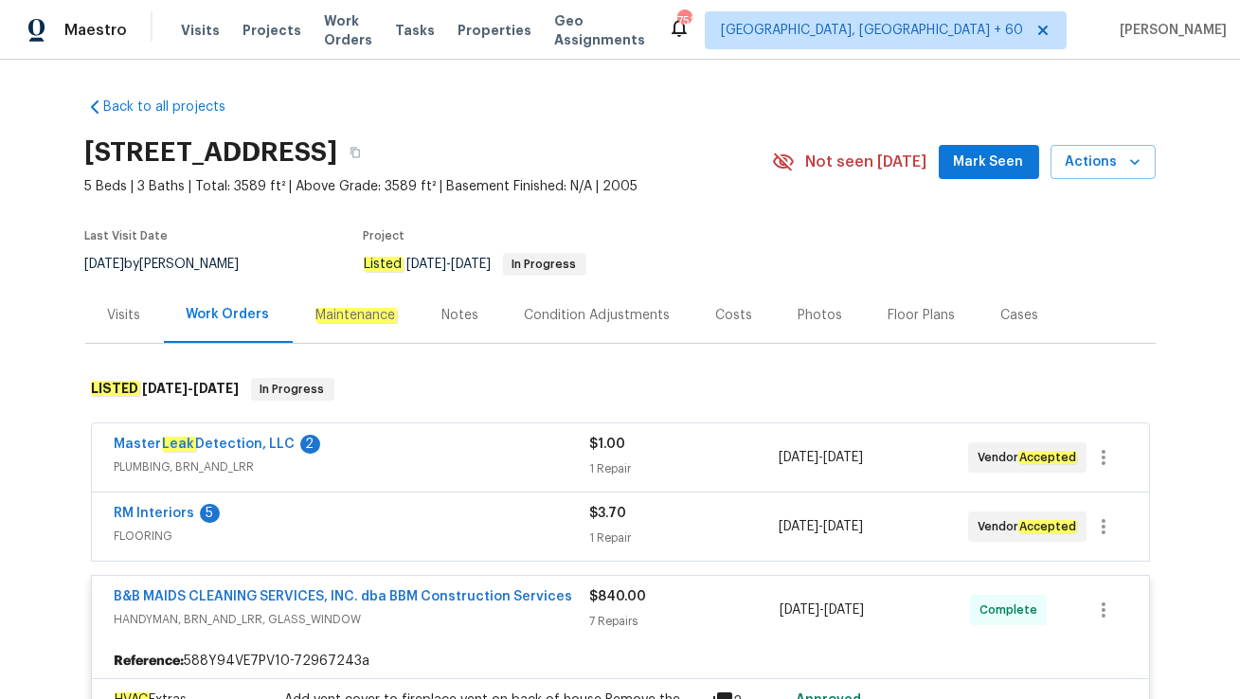
click at [346, 519] on div "RM Interiors 5" at bounding box center [352, 515] width 475 height 23
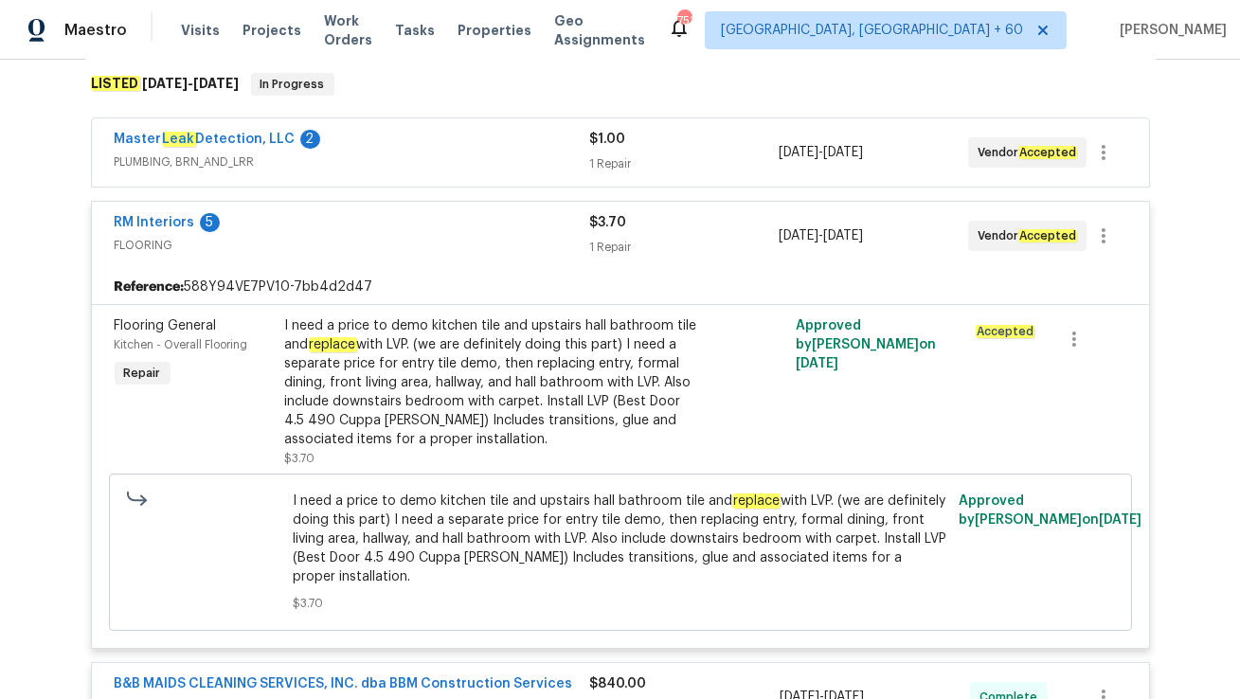
scroll to position [303, 0]
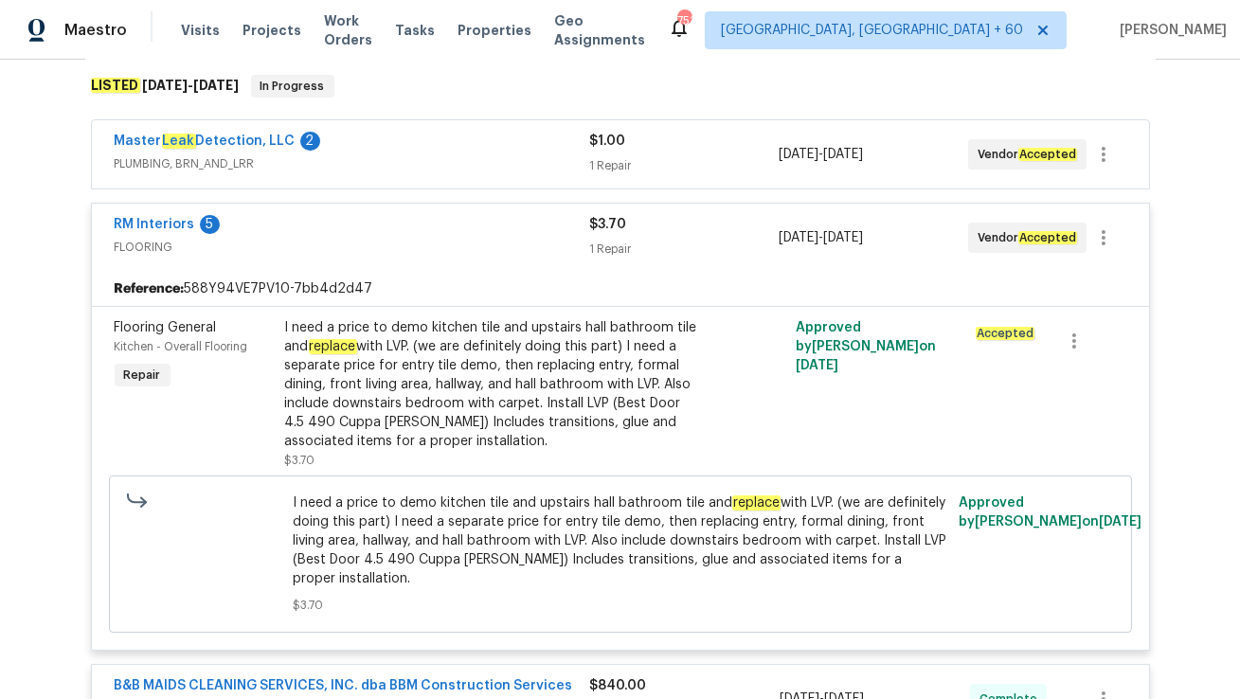
click at [392, 135] on div "Master Leak Detection, LLC 2" at bounding box center [352, 143] width 475 height 23
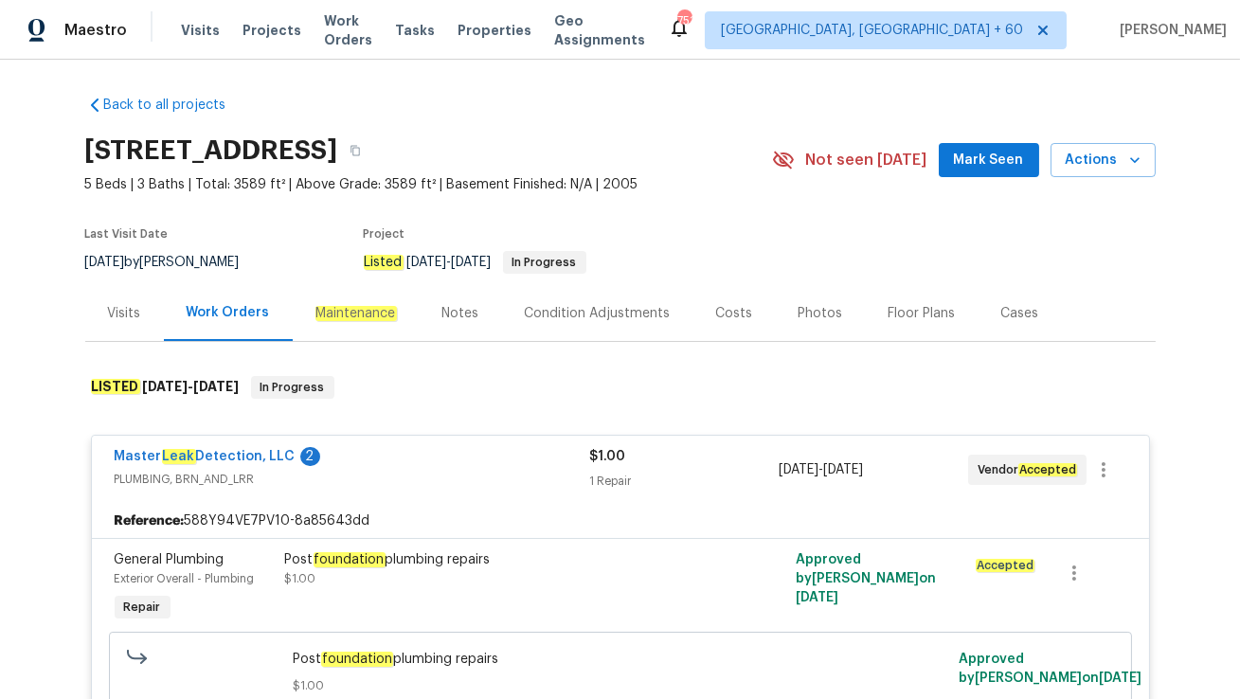
scroll to position [0, 0]
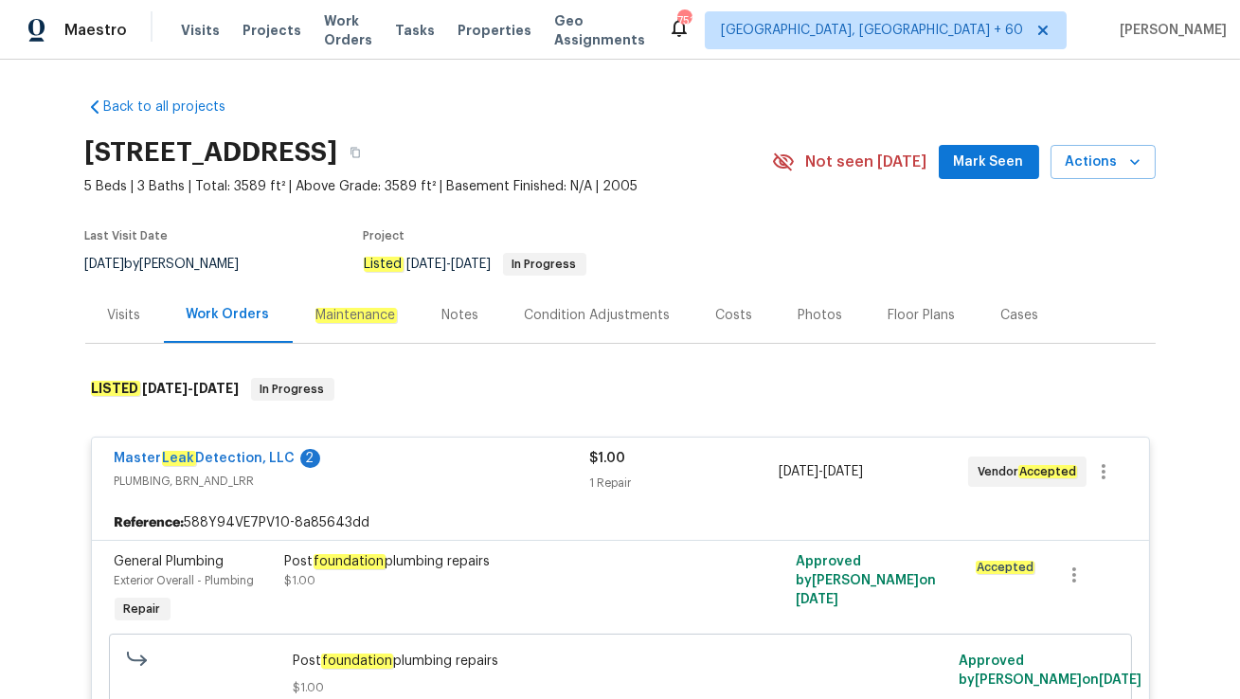
click at [130, 322] on div "Visits" at bounding box center [124, 315] width 33 height 19
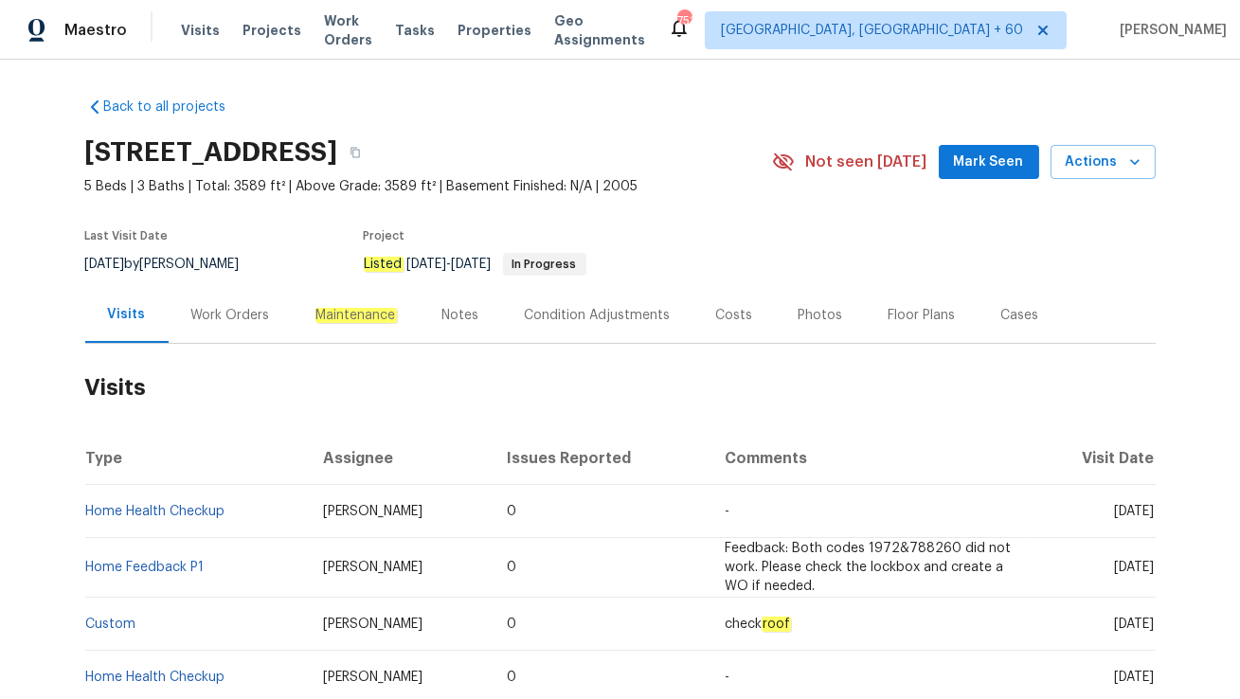
scroll to position [51, 0]
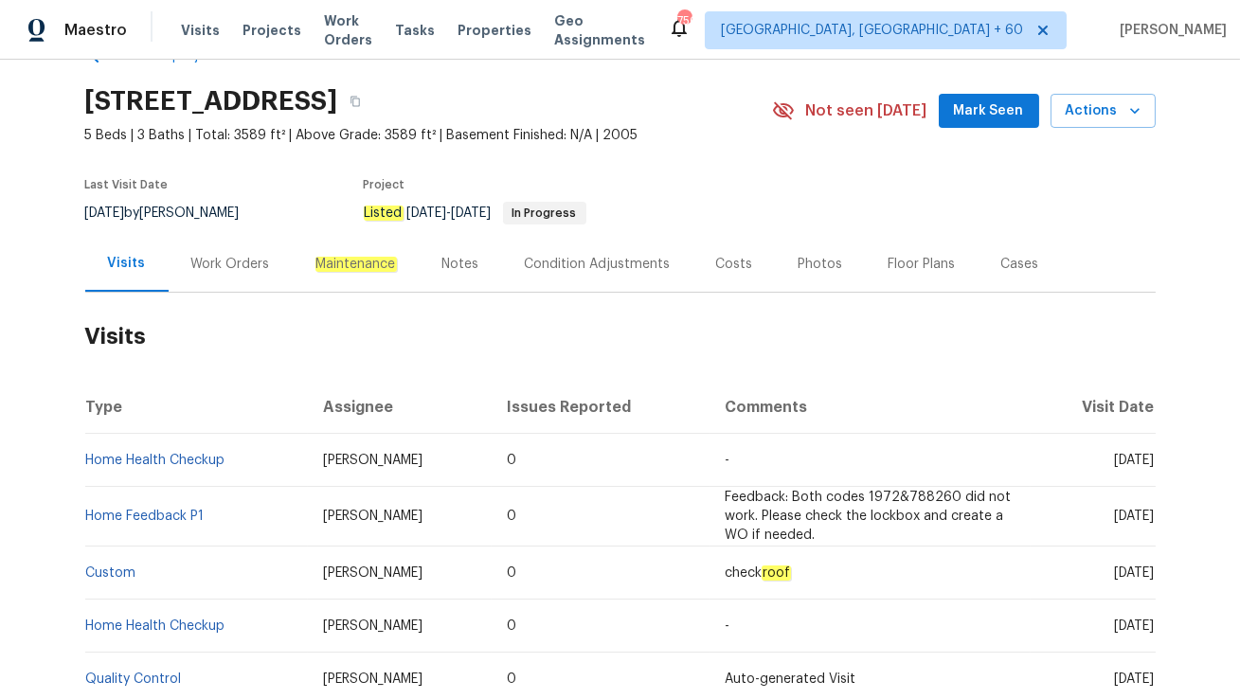
click at [222, 281] on div "Work Orders" at bounding box center [231, 264] width 124 height 56
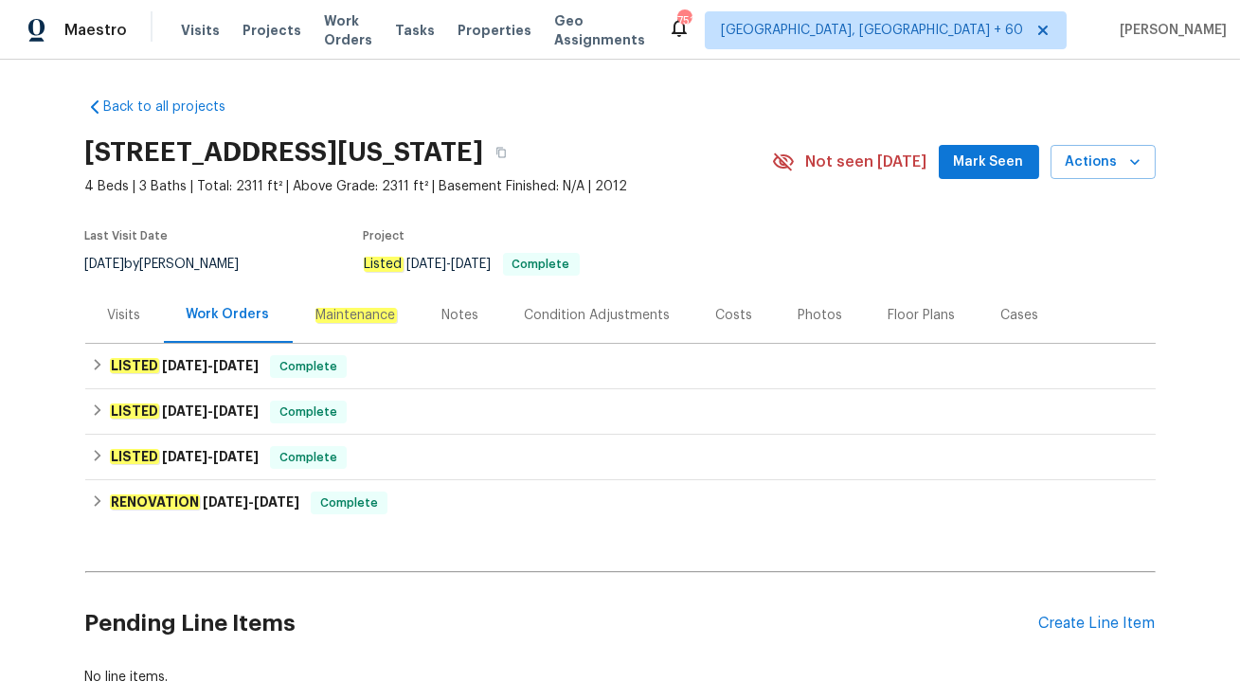
click at [125, 323] on div "Visits" at bounding box center [124, 315] width 33 height 19
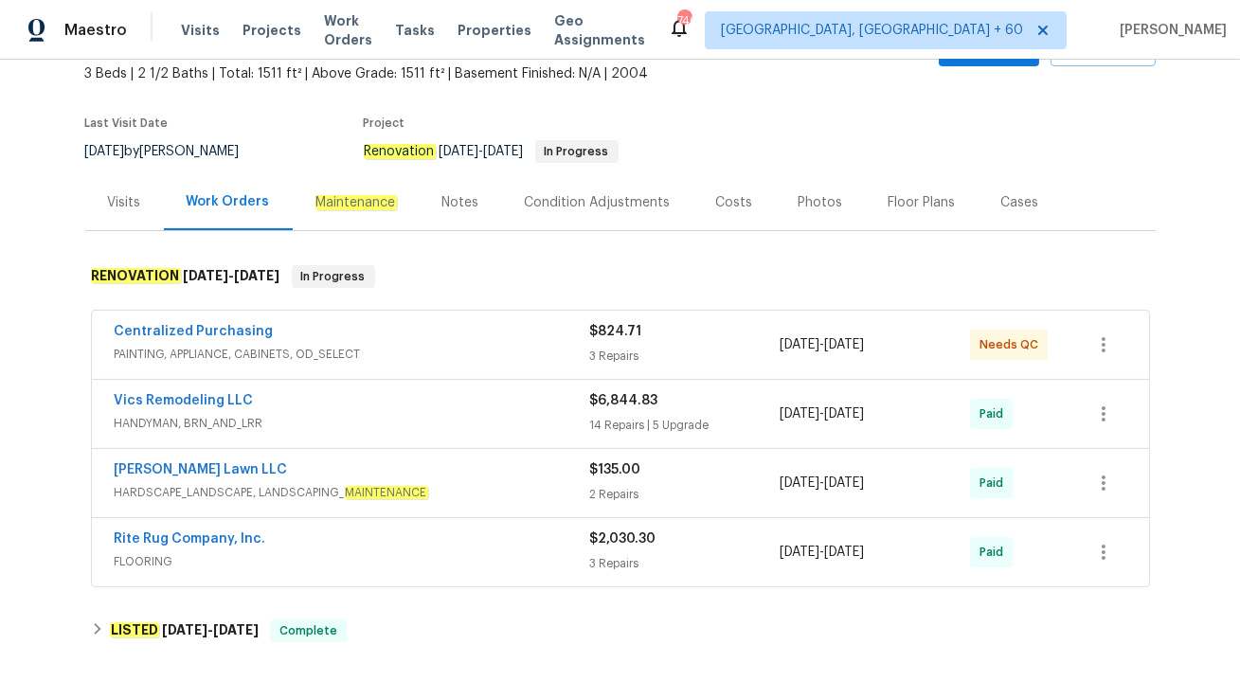
scroll to position [133, 0]
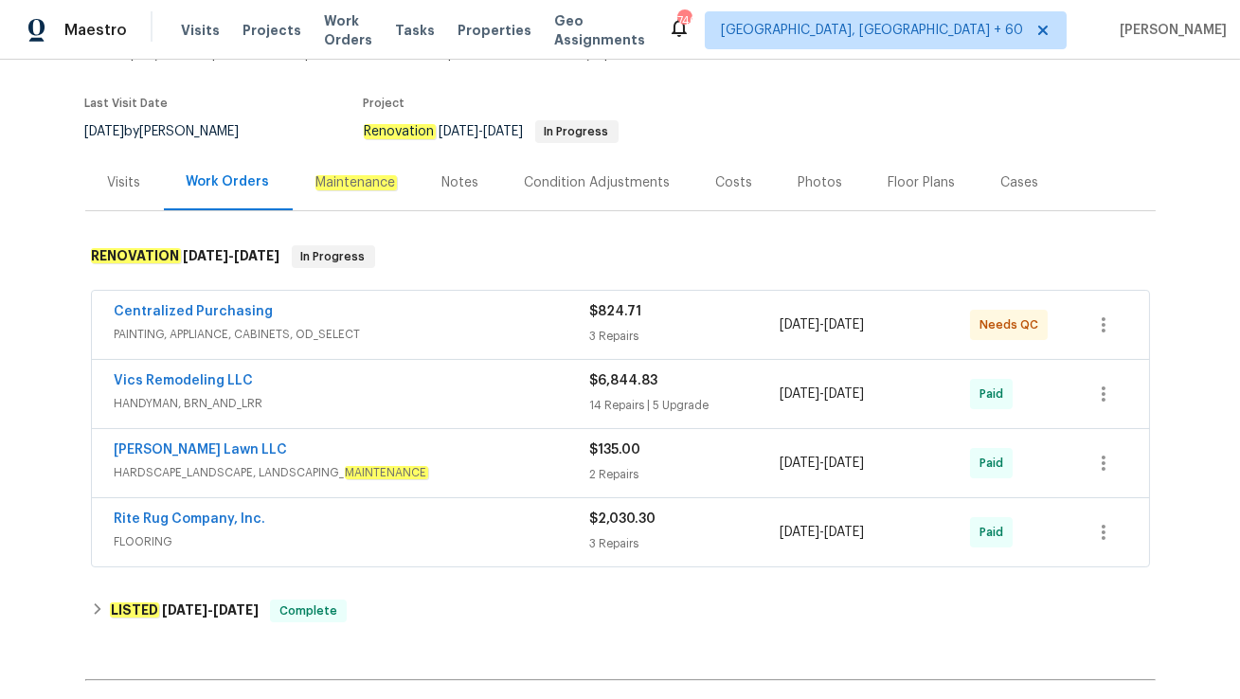
click at [119, 188] on div "Visits" at bounding box center [124, 182] width 33 height 19
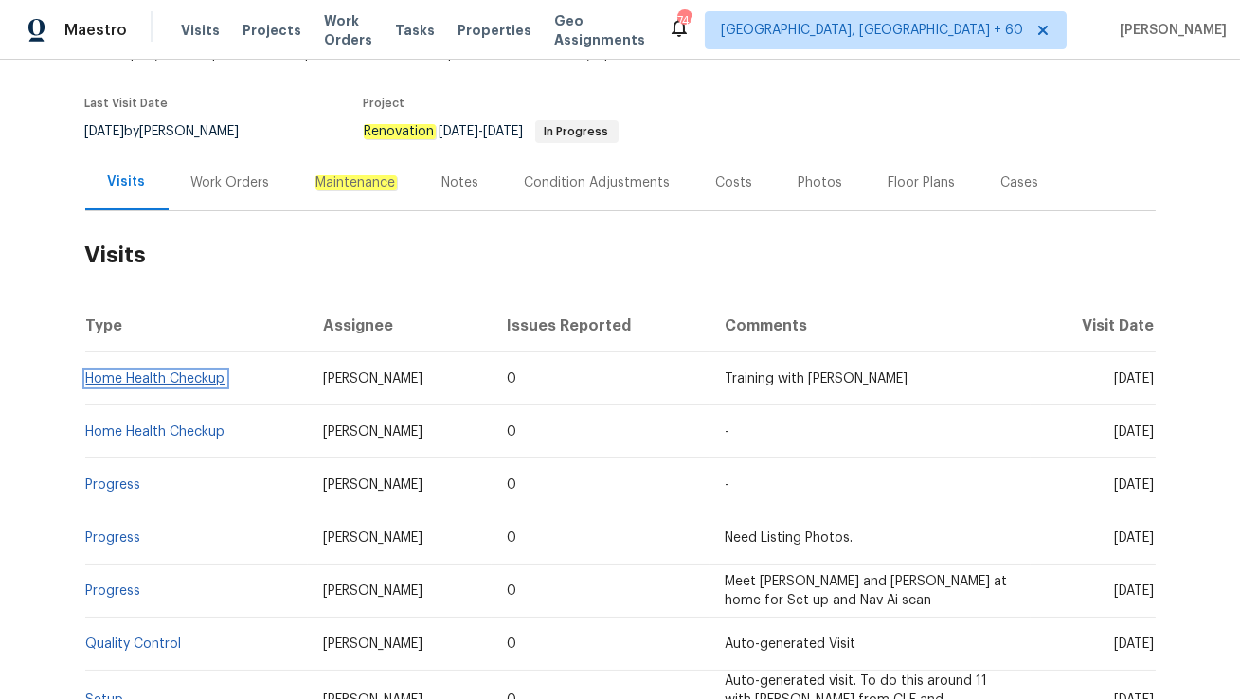
click at [168, 374] on link "Home Health Checkup" at bounding box center [155, 378] width 139 height 13
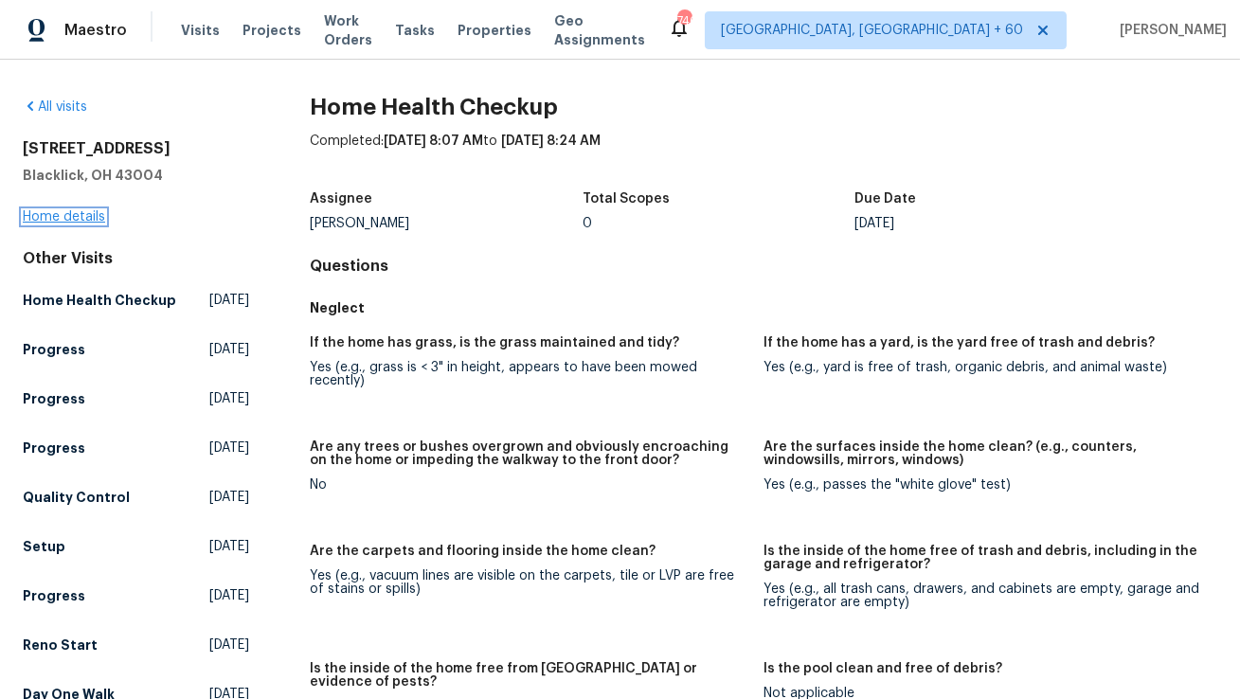
click at [61, 210] on link "Home details" at bounding box center [64, 216] width 82 height 13
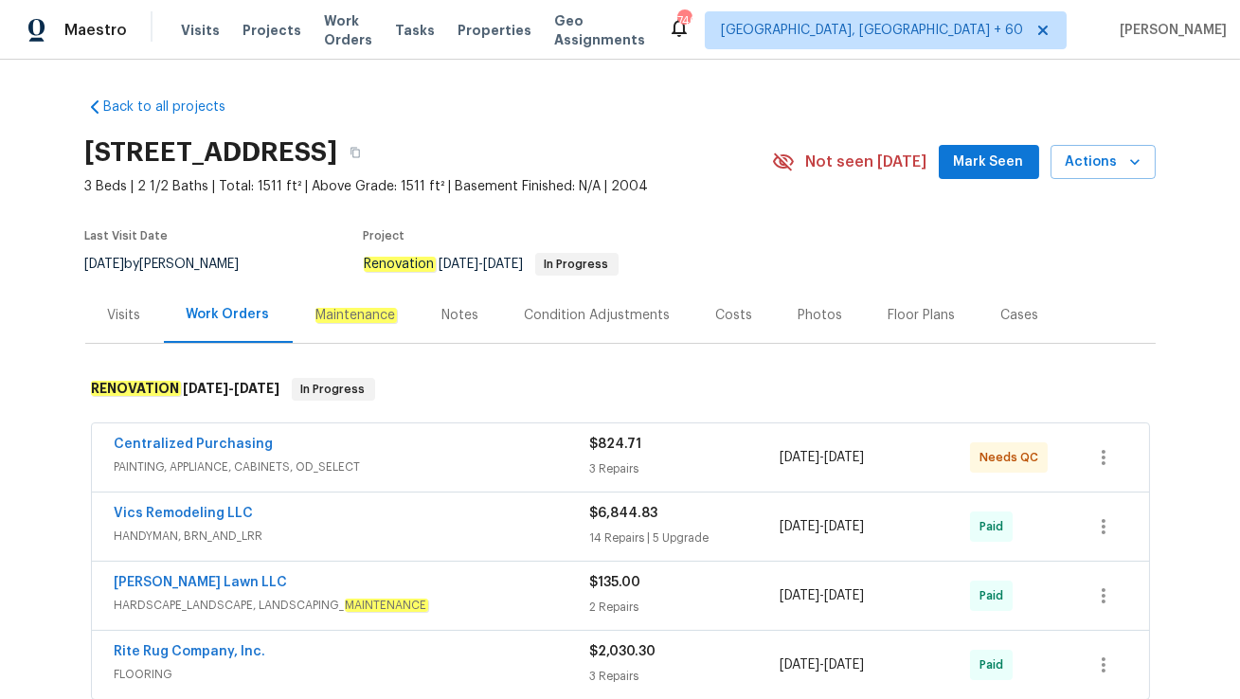
click at [123, 310] on div "Visits" at bounding box center [124, 315] width 33 height 19
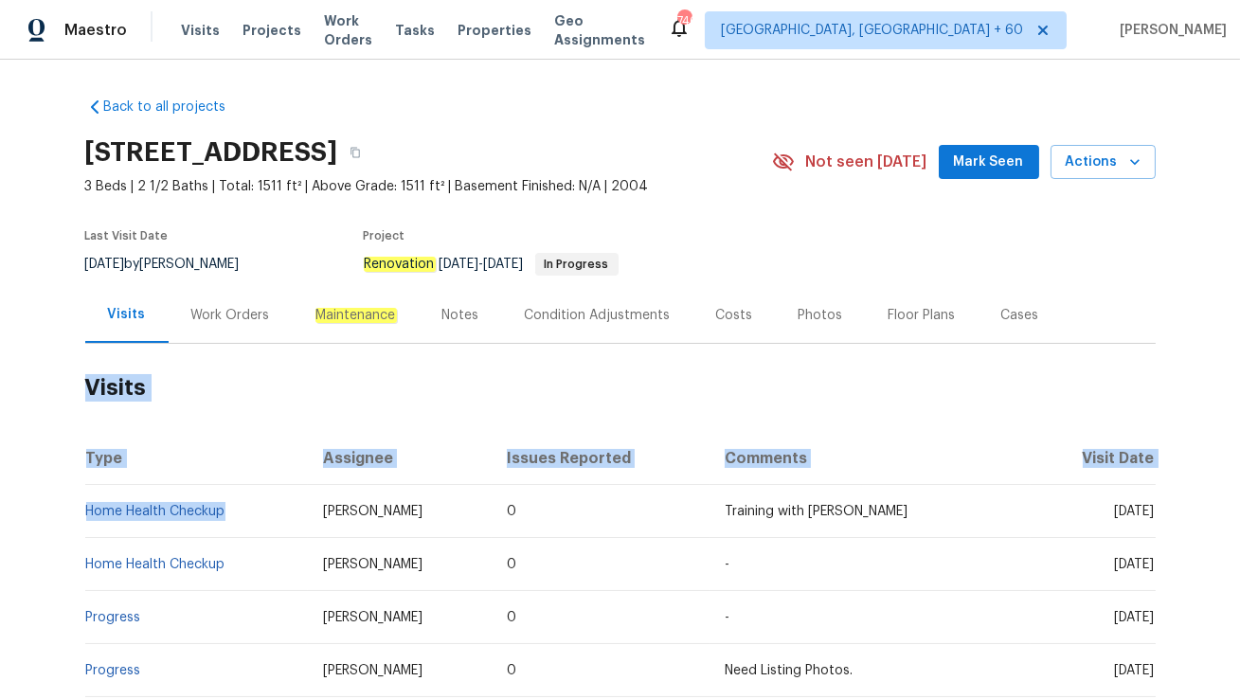
drag, startPoint x: 81, startPoint y: 507, endPoint x: 238, endPoint y: 507, distance: 156.3
click at [238, 507] on div "Back to all projects [STREET_ADDRESS] 3 Beds | 2 1/2 Baths | Total: 1511 ft² | …" at bounding box center [620, 379] width 1240 height 639
click at [238, 507] on td "Home Health Checkup" at bounding box center [197, 511] width 224 height 53
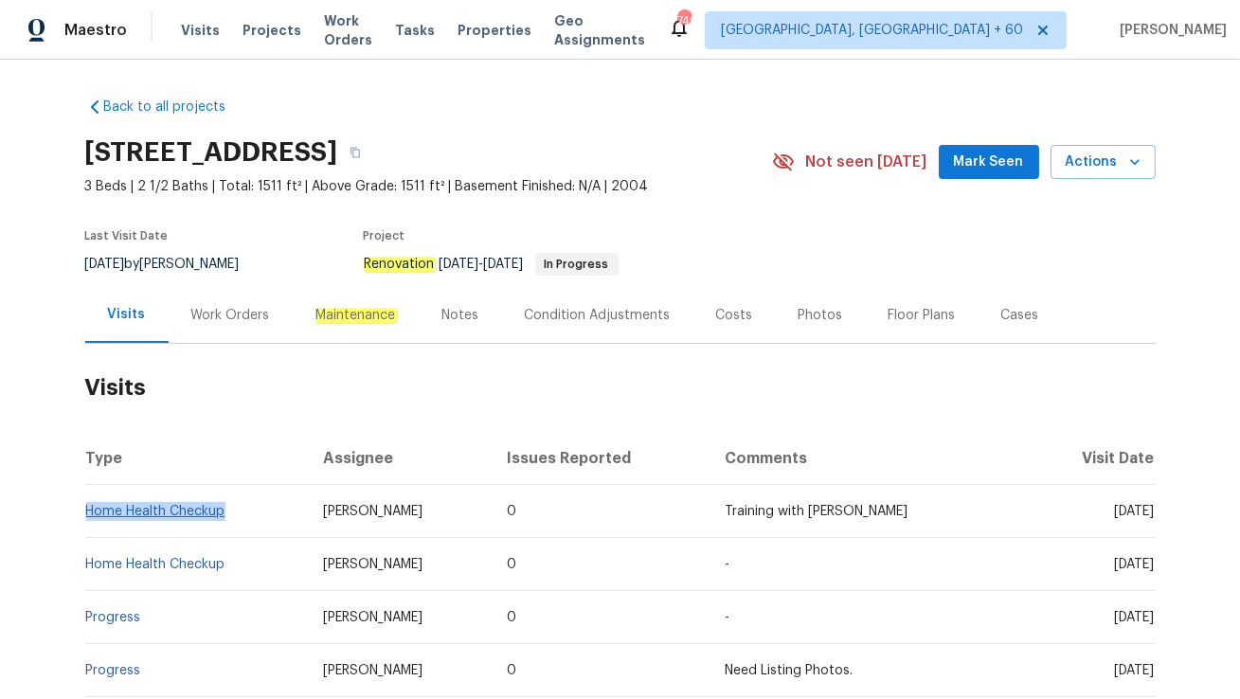
drag, startPoint x: 229, startPoint y: 511, endPoint x: 88, endPoint y: 511, distance: 141.1
click at [88, 511] on td "Home Health Checkup" at bounding box center [197, 511] width 224 height 53
copy link "Home Health Checkup"
